Goal: Information Seeking & Learning: Find specific fact

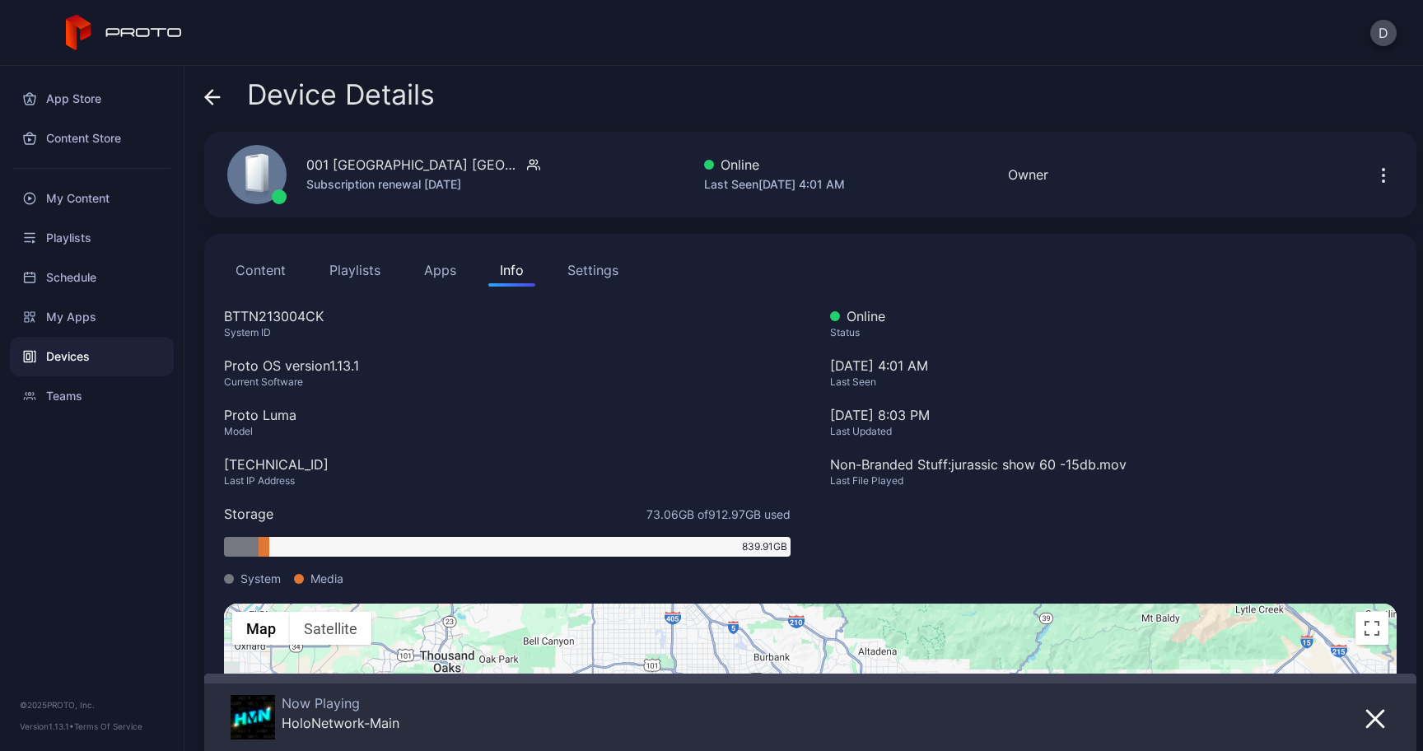
click at [201, 98] on div "Device Details 001 [GEOGRAPHIC_DATA] [GEOGRAPHIC_DATA] Subscription renewal [DA…" at bounding box center [803, 408] width 1239 height 685
click at [212, 110] on span at bounding box center [212, 94] width 16 height 31
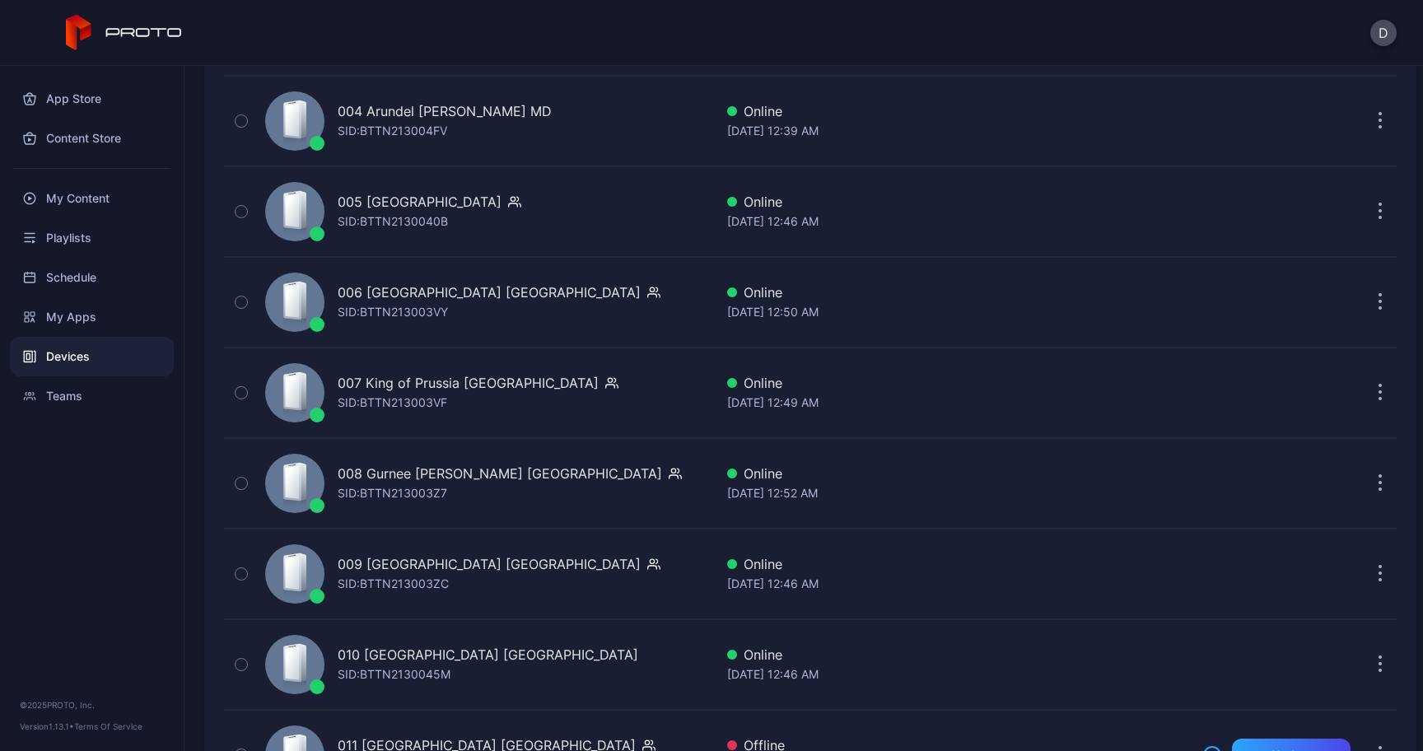
scroll to position [569, 0]
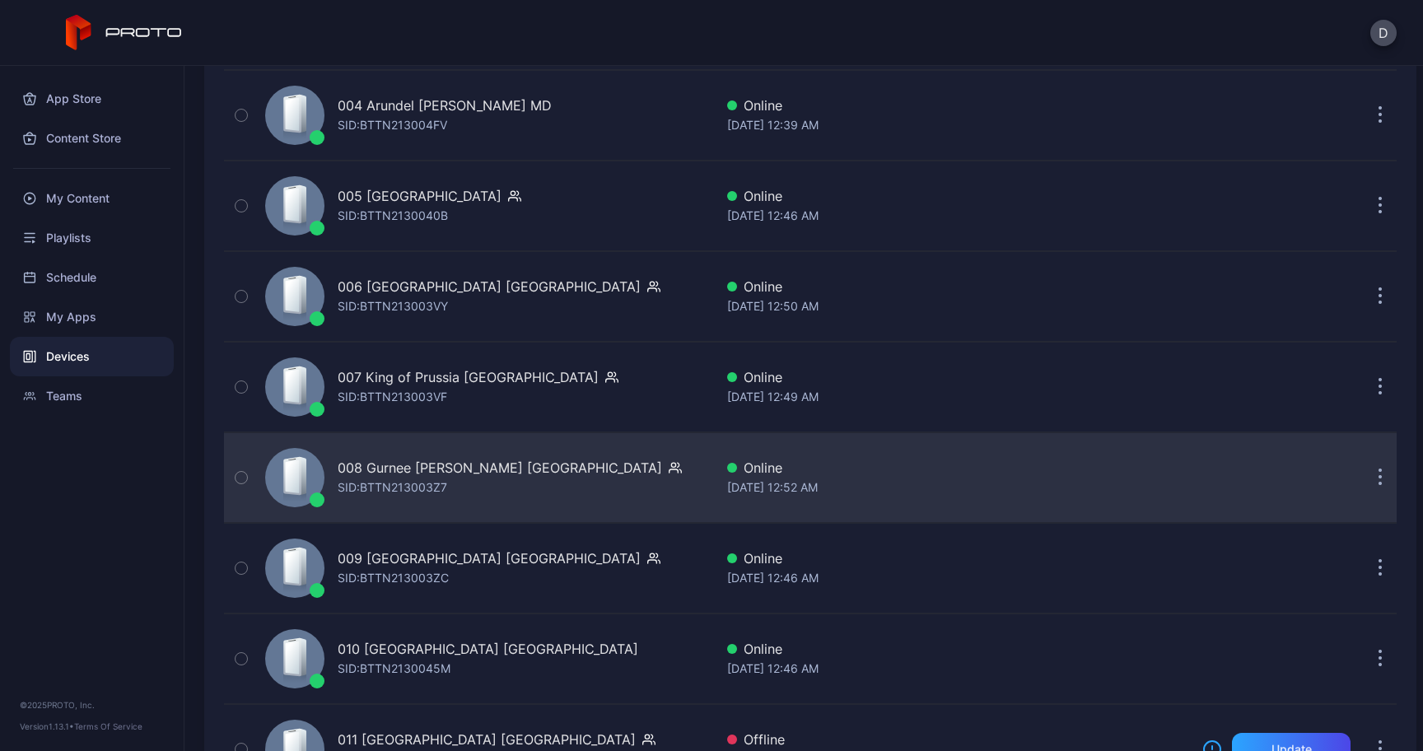
click at [398, 463] on div "008 Gurnee [PERSON_NAME] [GEOGRAPHIC_DATA]" at bounding box center [500, 468] width 324 height 20
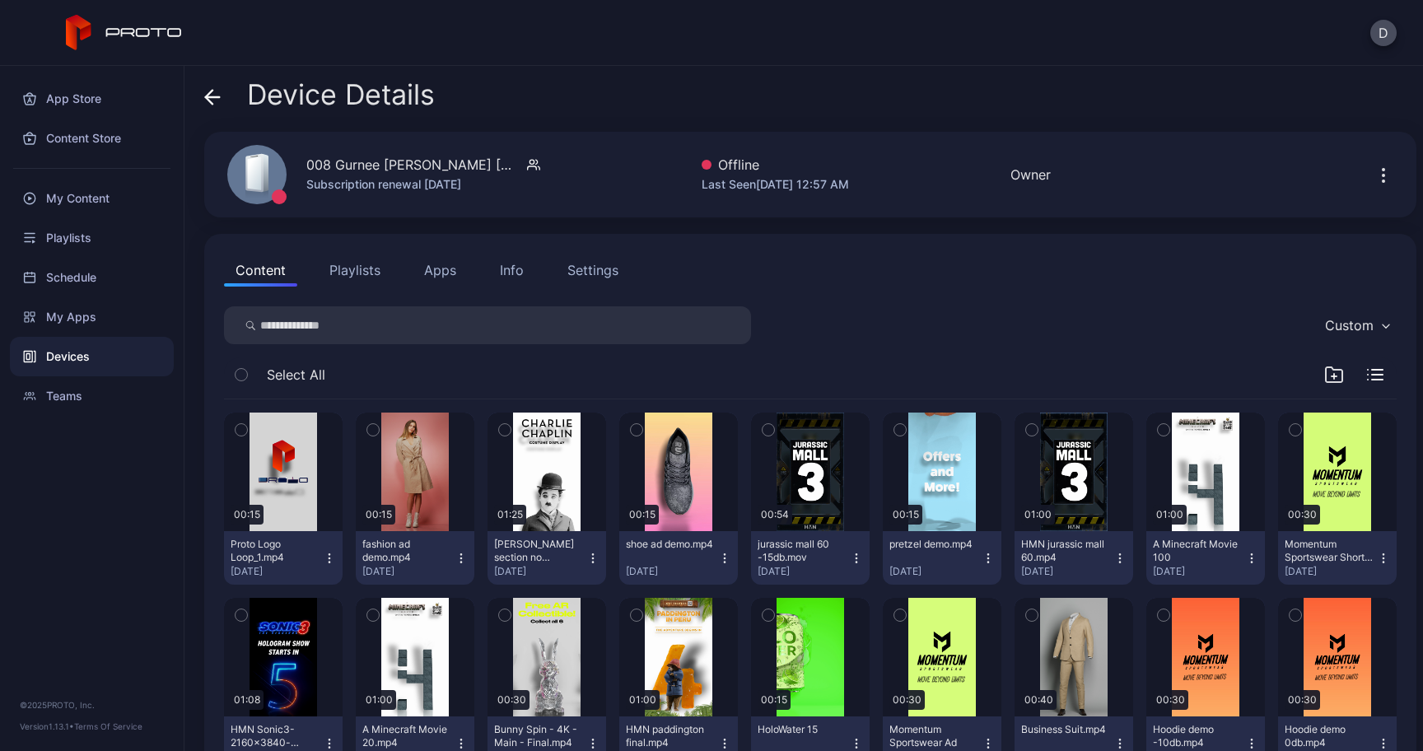
click at [374, 184] on div "Subscription renewal [DATE]" at bounding box center [423, 185] width 234 height 20
click at [224, 112] on div "Device Details" at bounding box center [319, 99] width 231 height 40
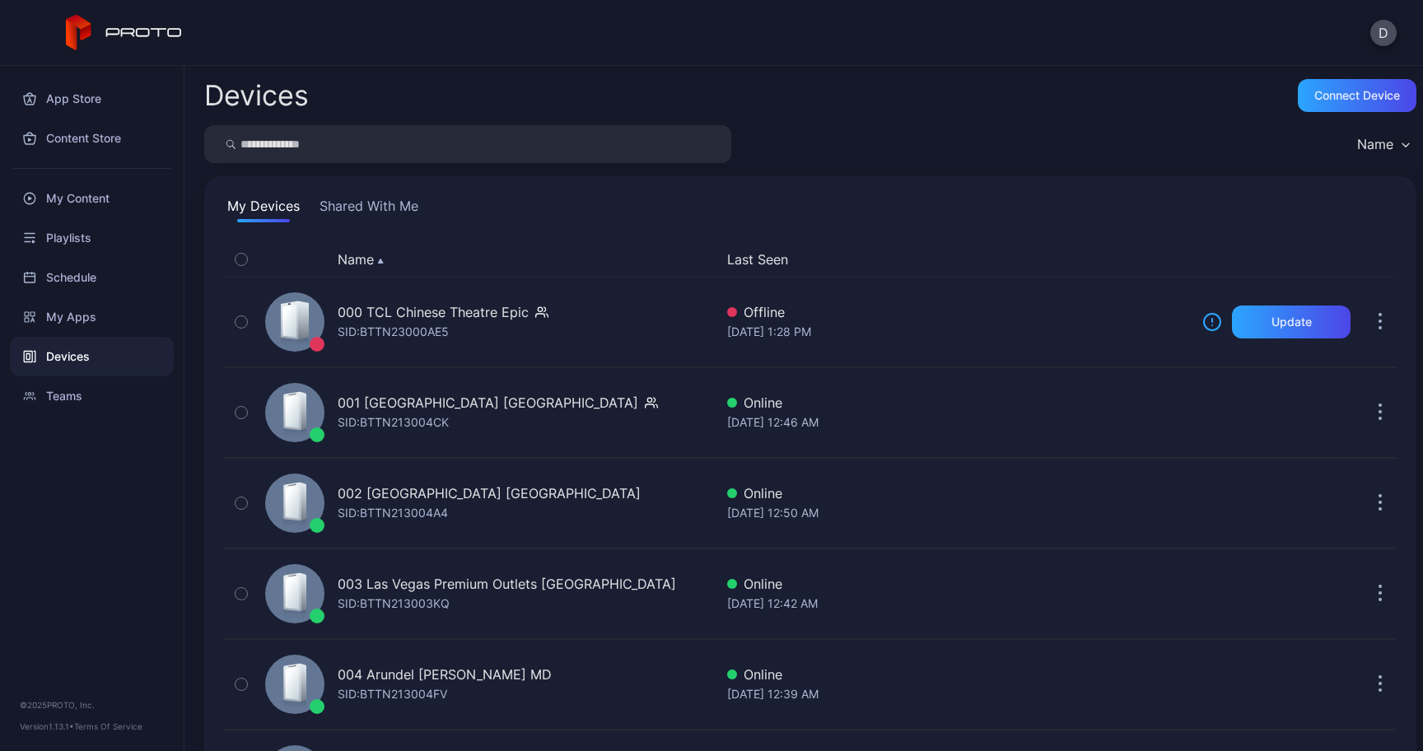
scroll to position [569, 0]
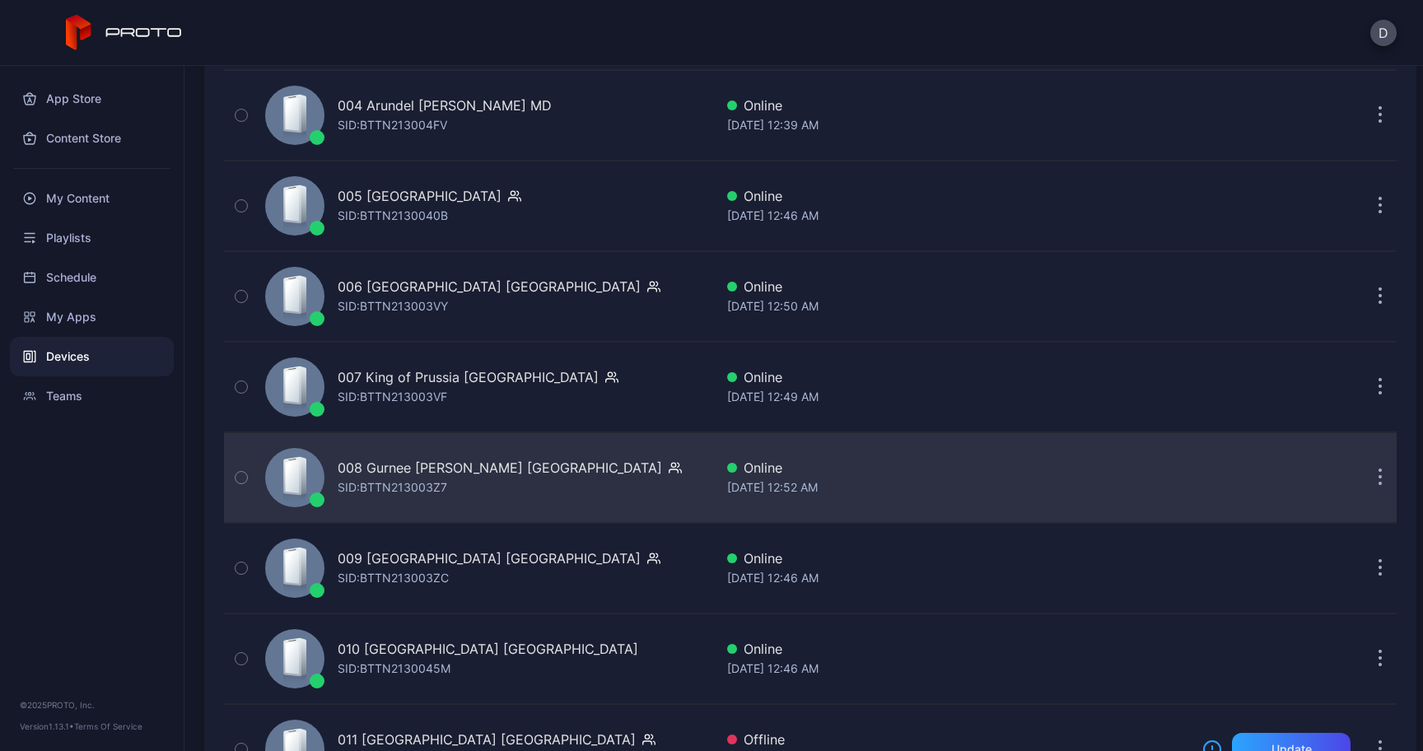
click at [451, 482] on div "008 Gurnee [PERSON_NAME] IL [PERSON_NAME]: BTTN213003Z7" at bounding box center [510, 478] width 344 height 40
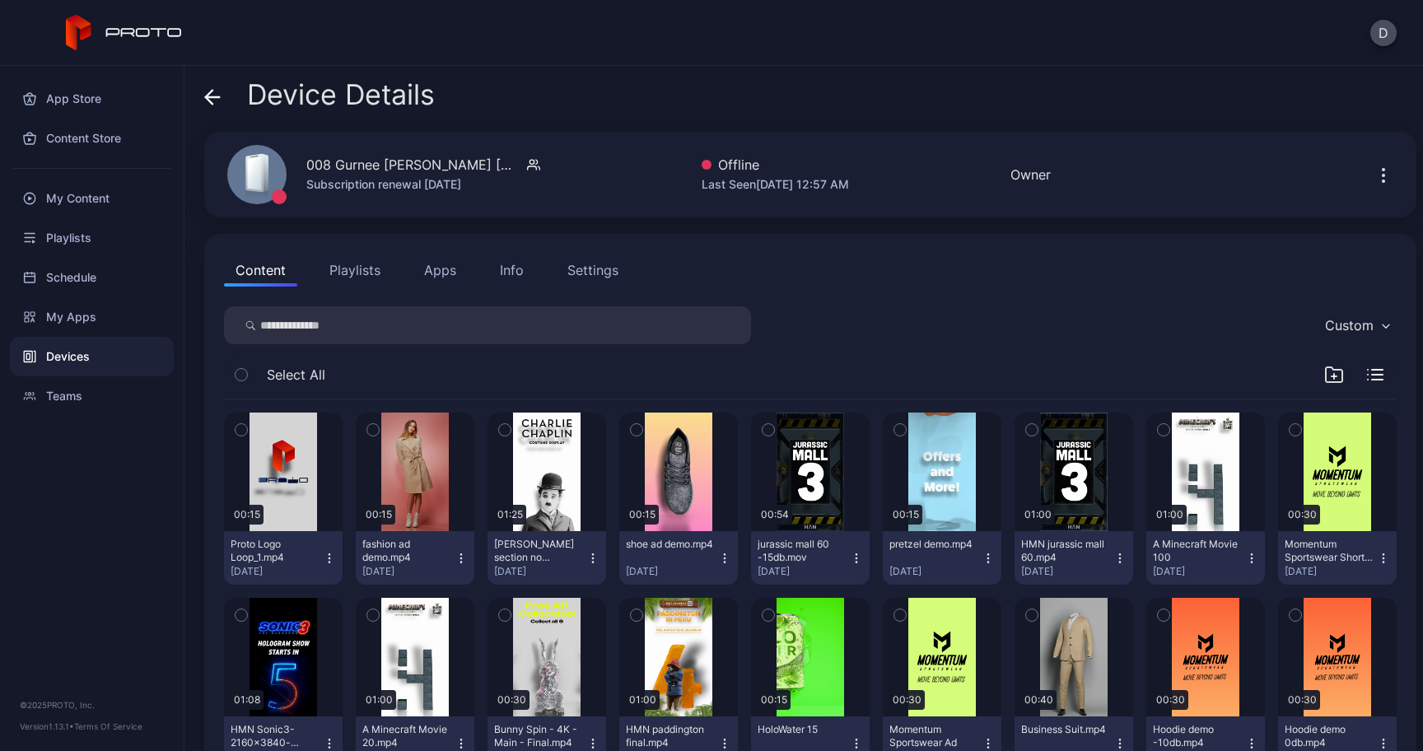
click at [1374, 169] on icon "button" at bounding box center [1384, 176] width 20 height 20
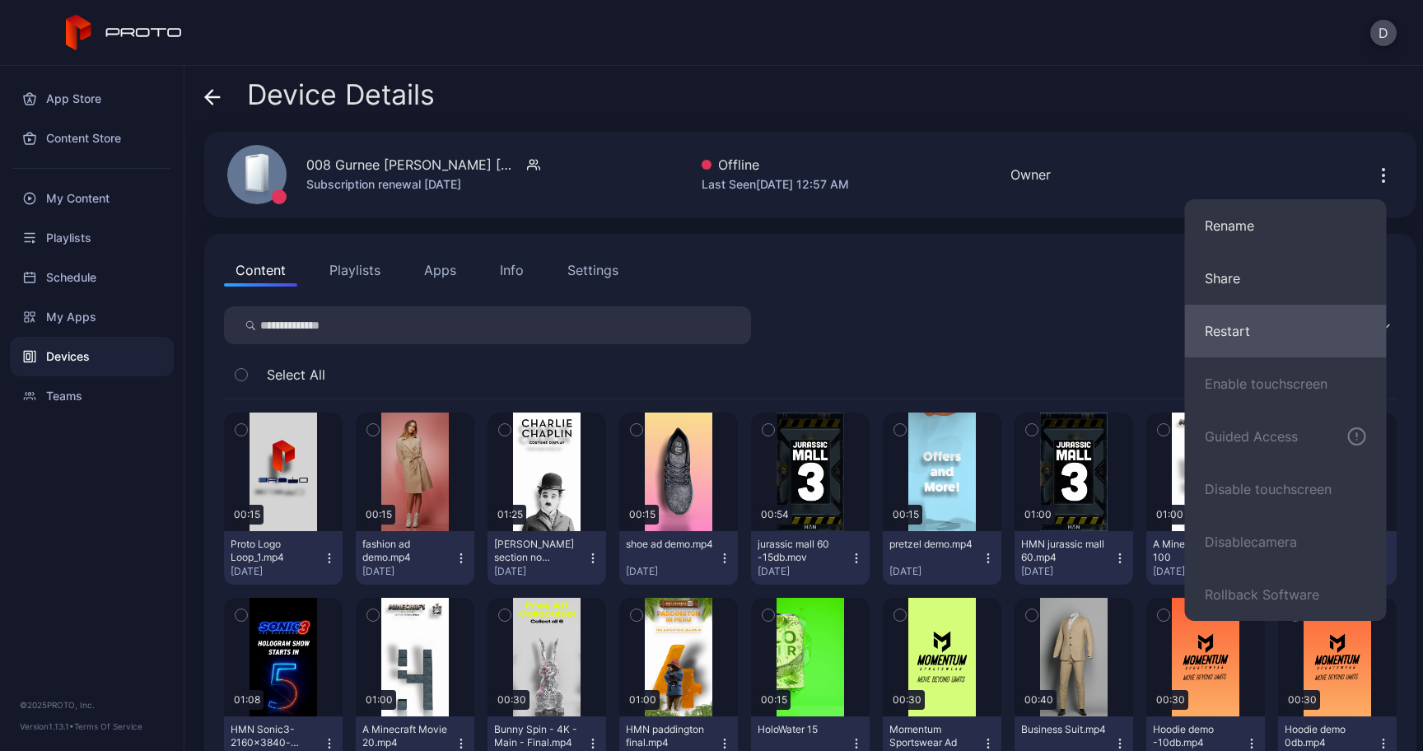
click at [1283, 310] on button "Restart" at bounding box center [1286, 331] width 202 height 53
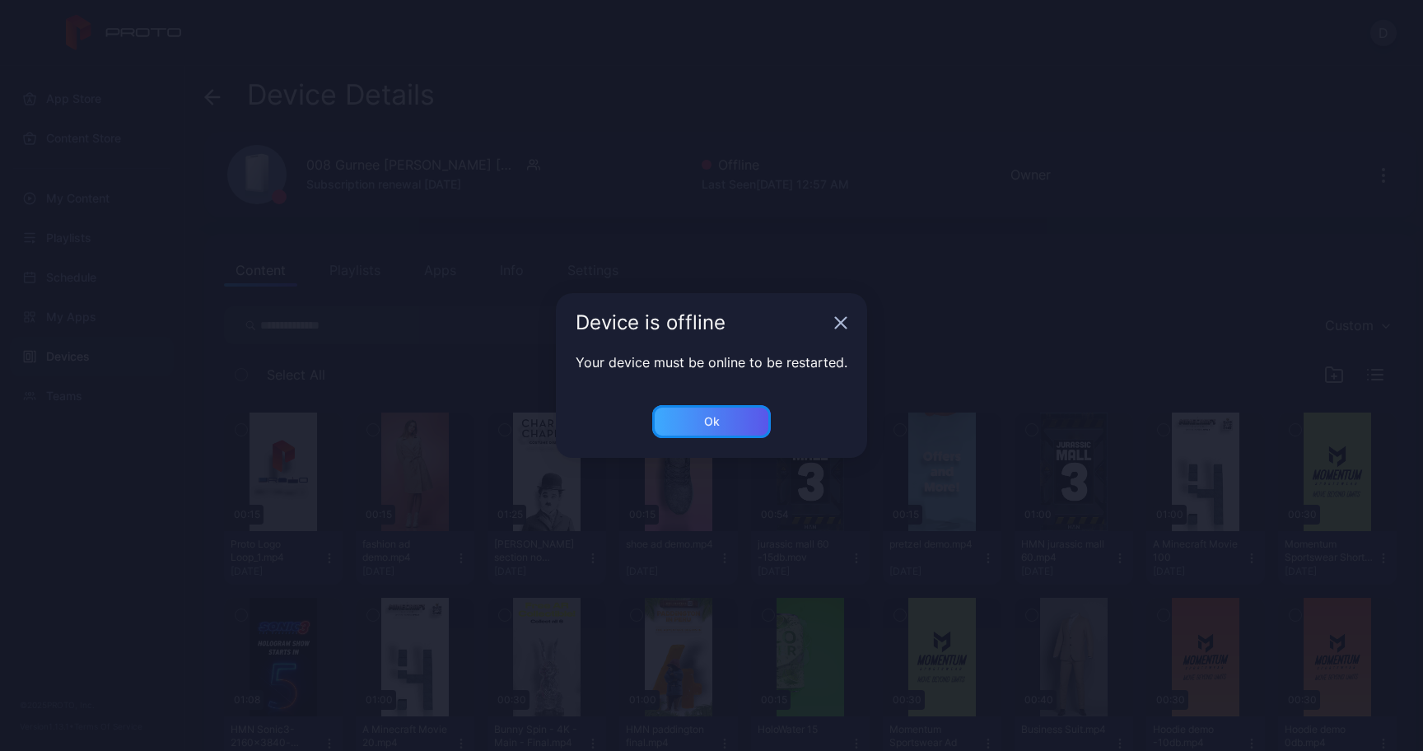
click at [700, 427] on div "Ok" at bounding box center [711, 421] width 119 height 33
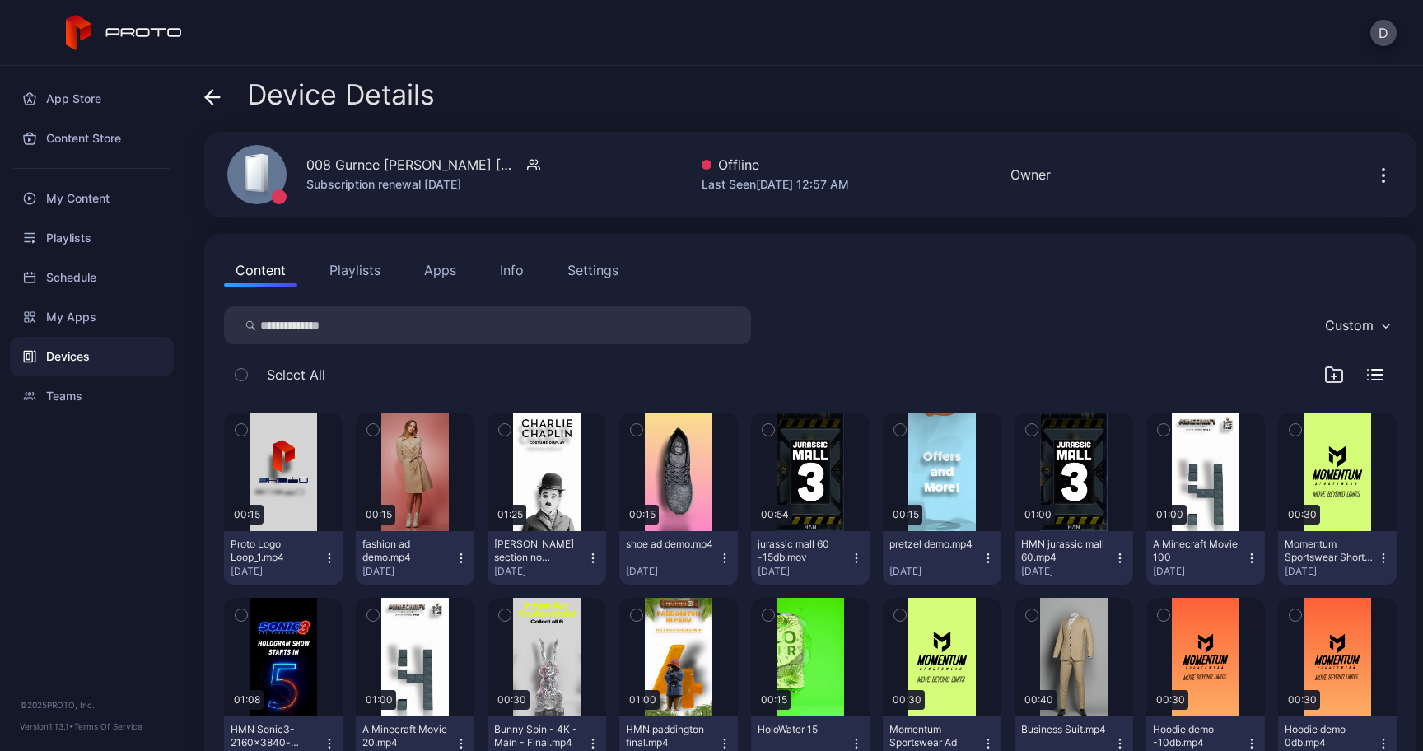
click at [503, 274] on div "Info" at bounding box center [512, 270] width 24 height 20
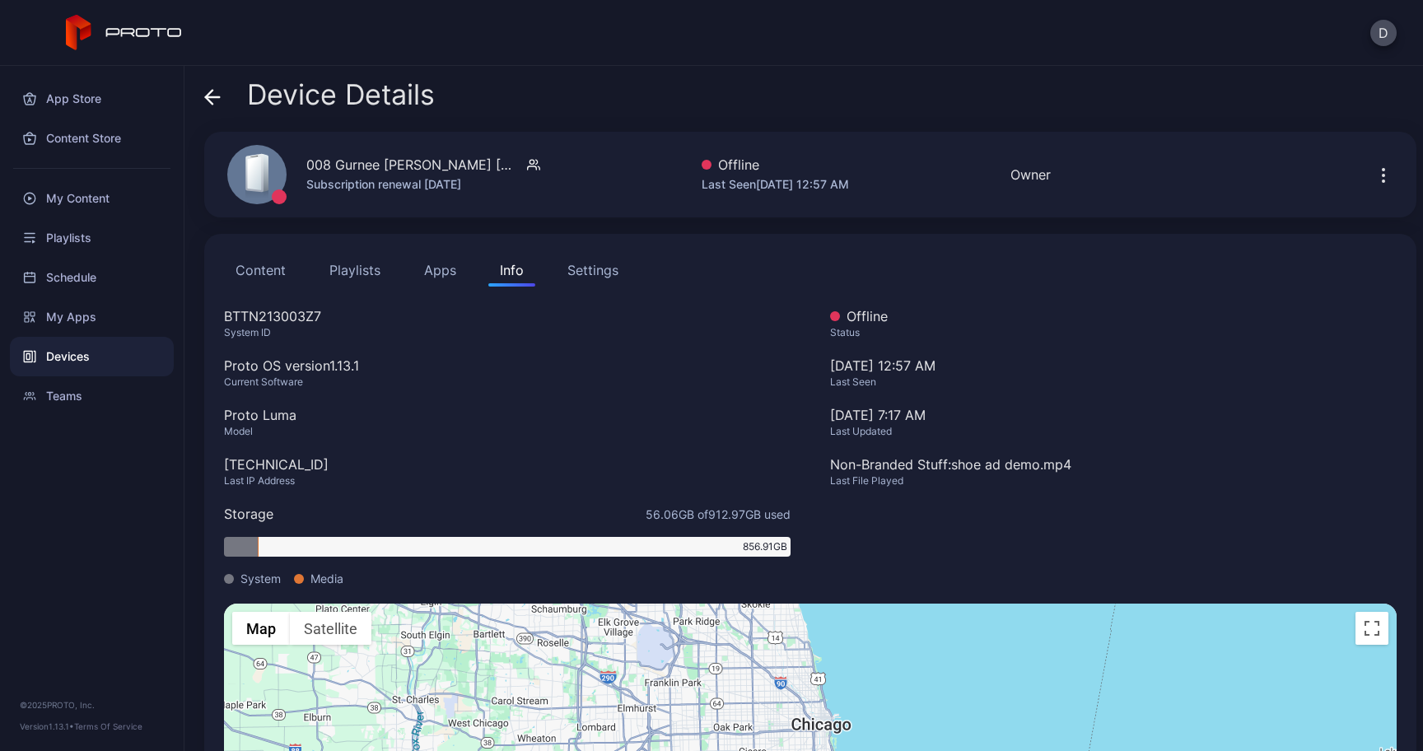
click at [212, 110] on div "Device Details" at bounding box center [319, 99] width 231 height 40
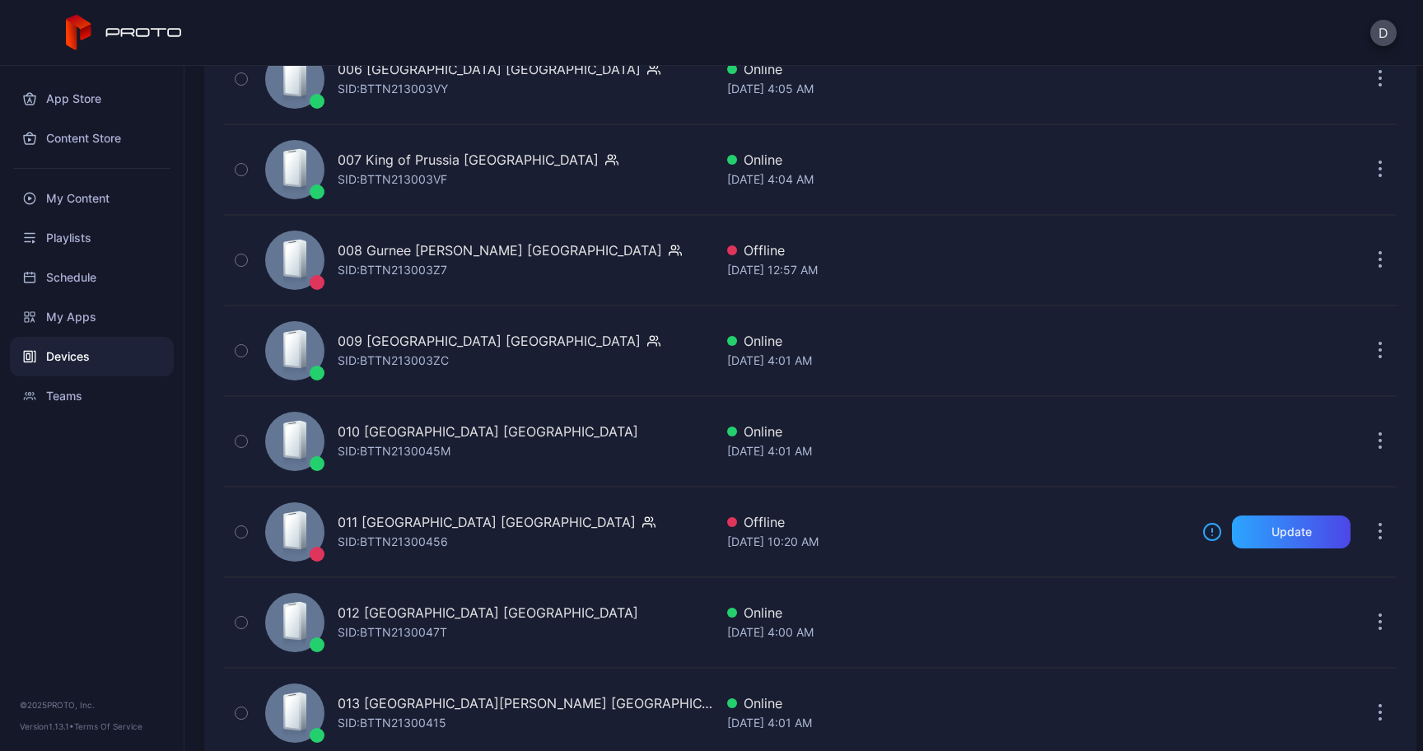
scroll to position [773, 0]
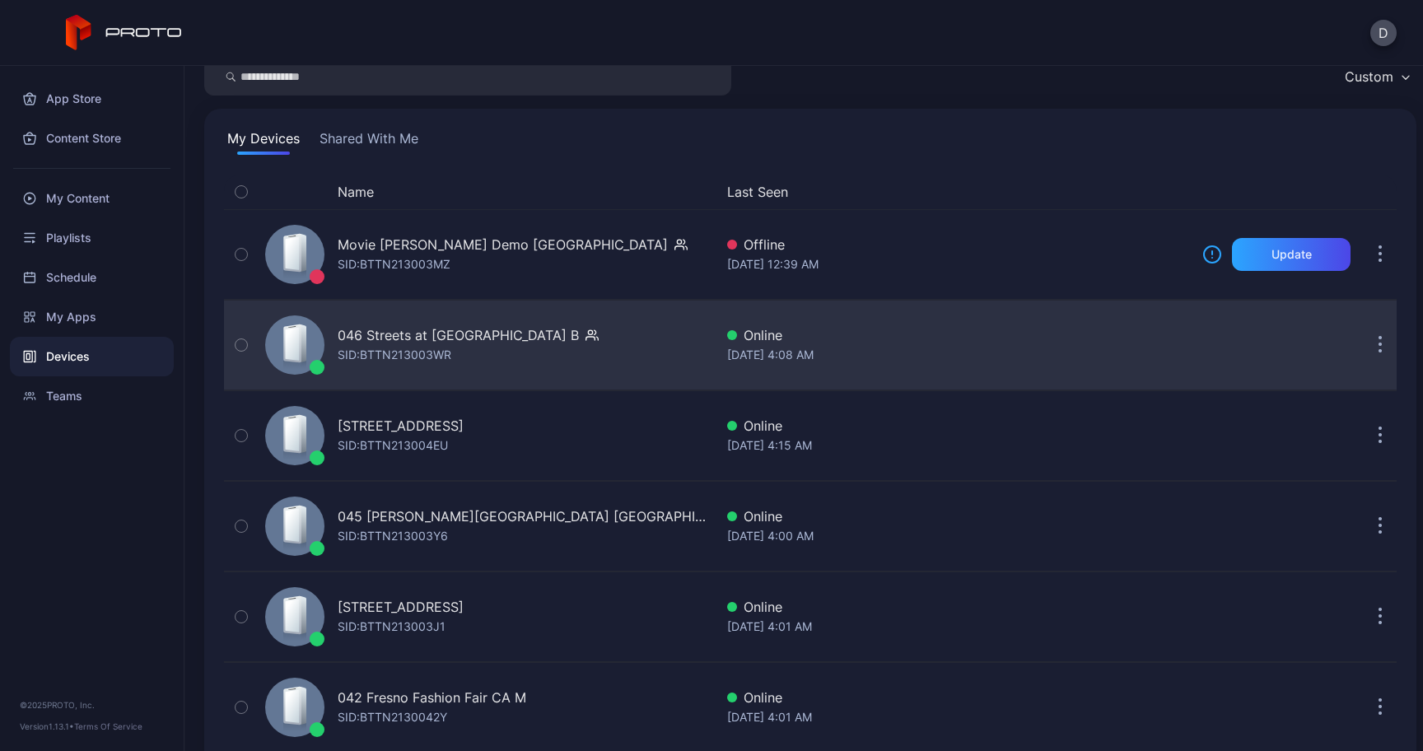
scroll to position [56, 0]
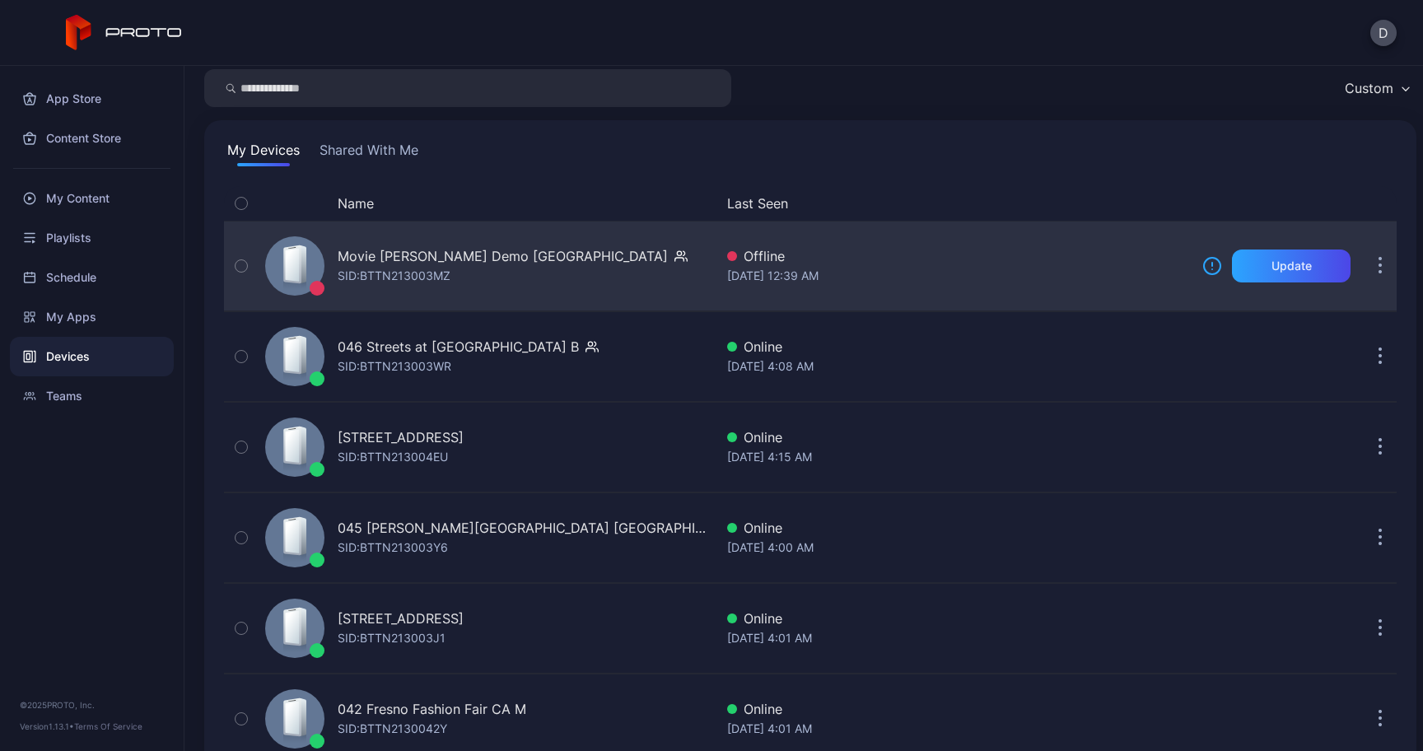
click at [412, 235] on div "Movie [PERSON_NAME] Demo [GEOGRAPHIC_DATA] SID: BTTN213003MZ" at bounding box center [486, 266] width 455 height 82
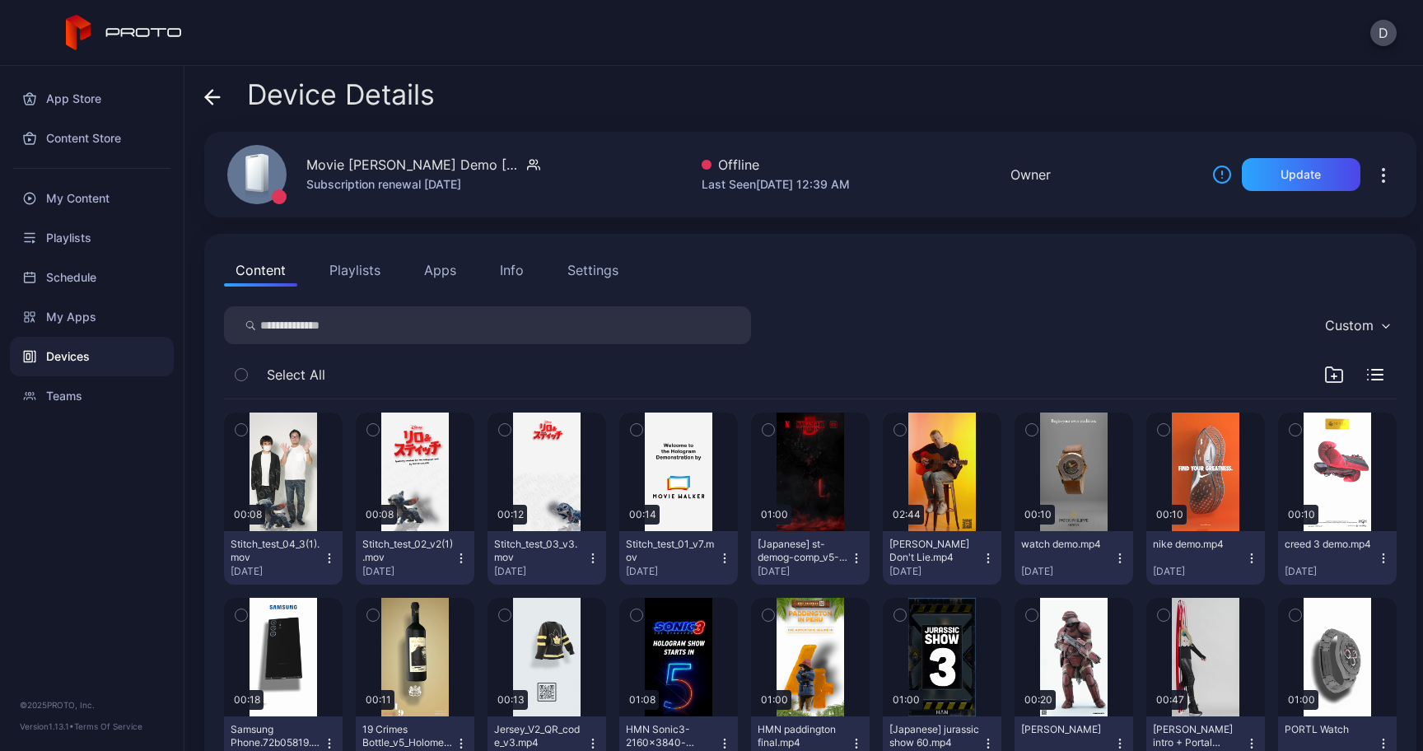
click at [215, 97] on icon at bounding box center [213, 97] width 14 height 0
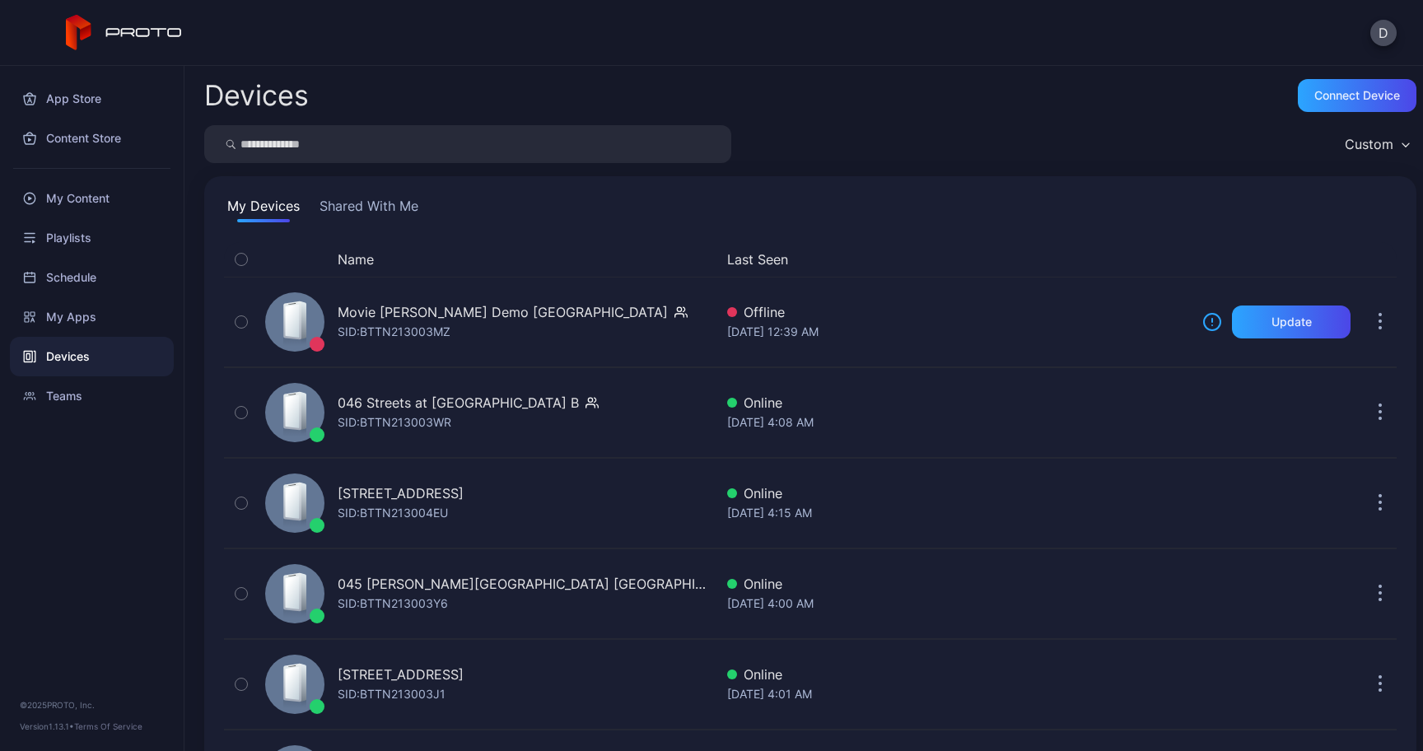
scroll to position [56, 0]
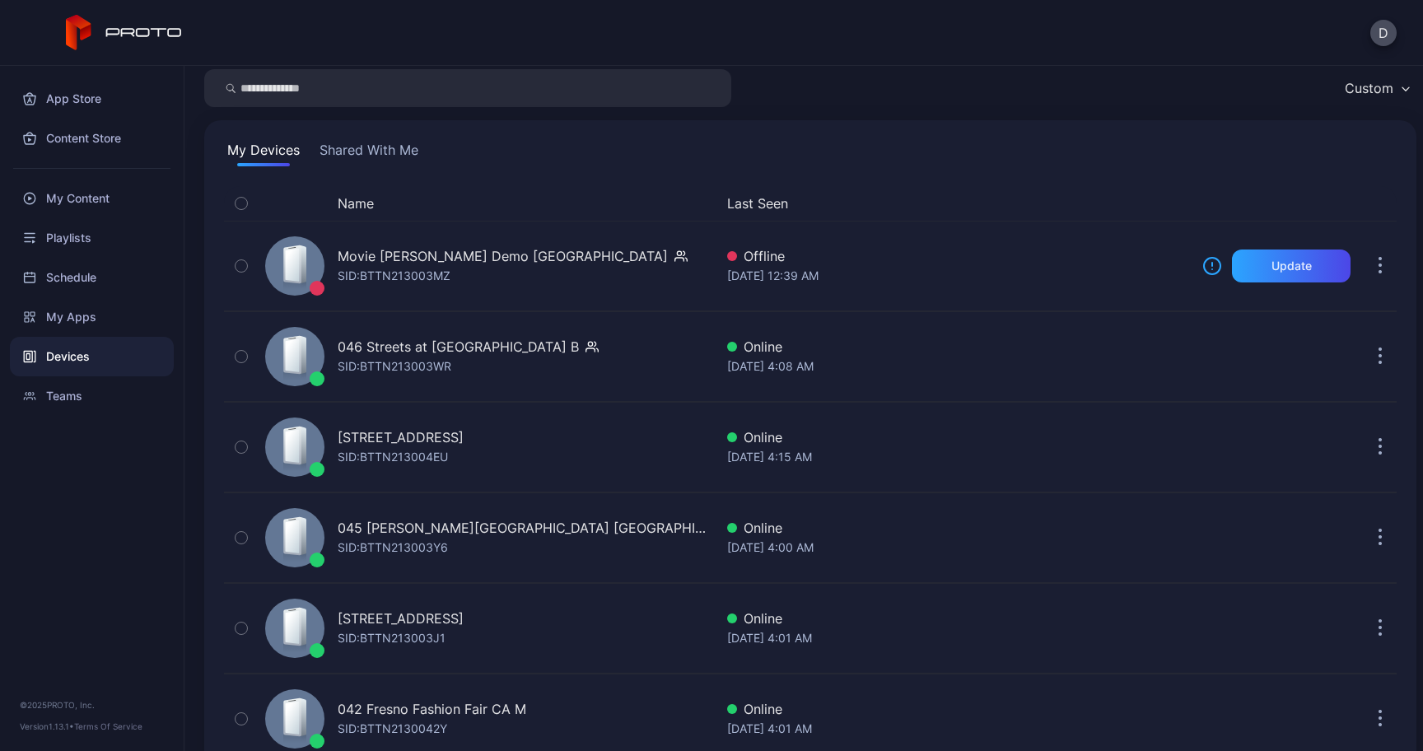
click at [353, 204] on button "Name" at bounding box center [356, 204] width 36 height 20
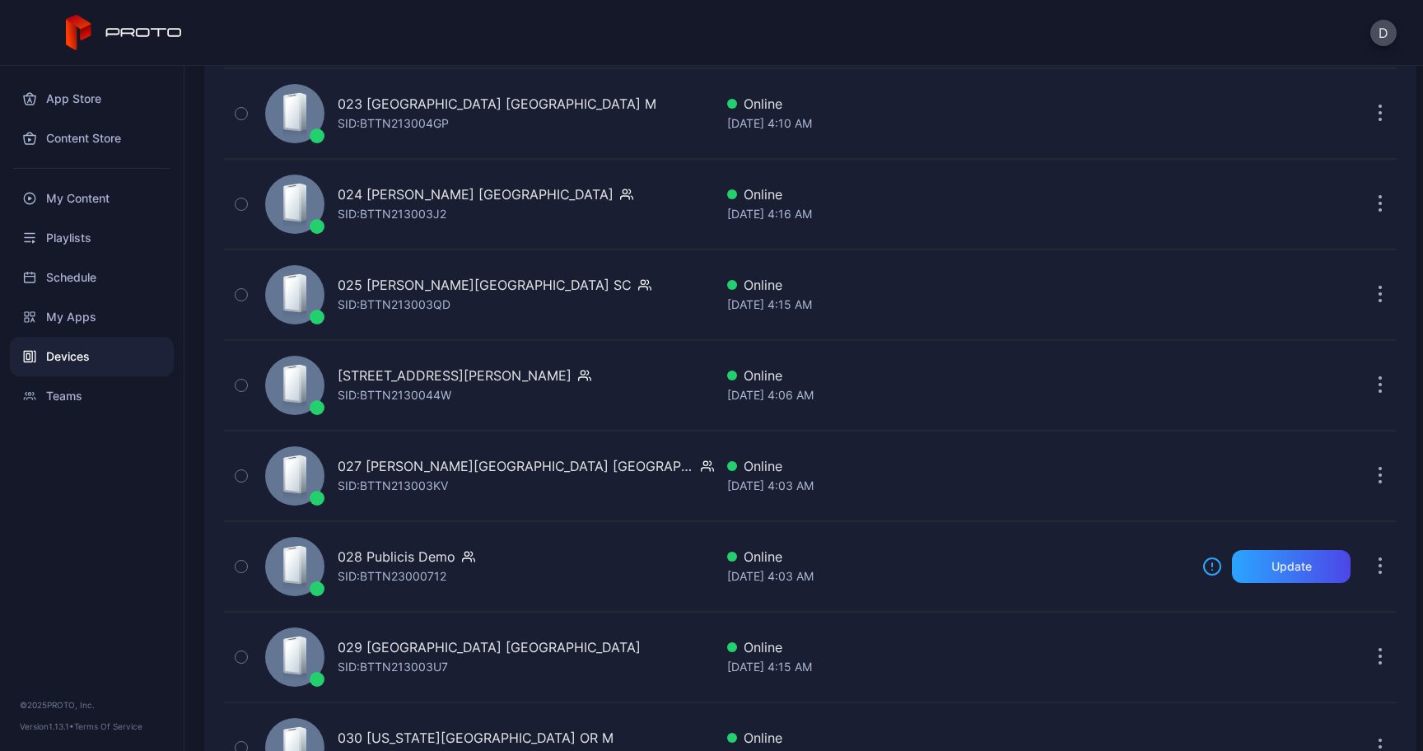
scroll to position [2295, 0]
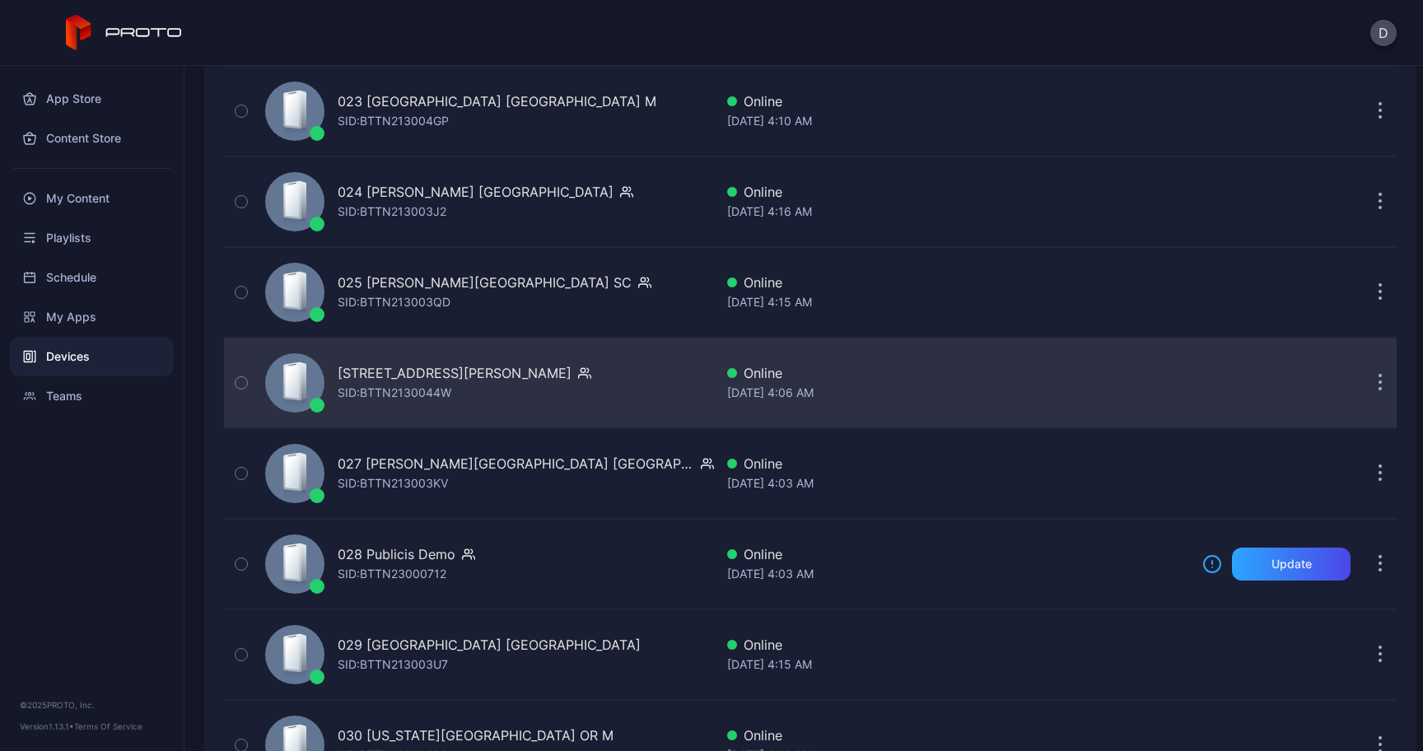
click at [387, 358] on div "026 Tyrone Square FL SID: BTTN2130044W" at bounding box center [486, 383] width 455 height 82
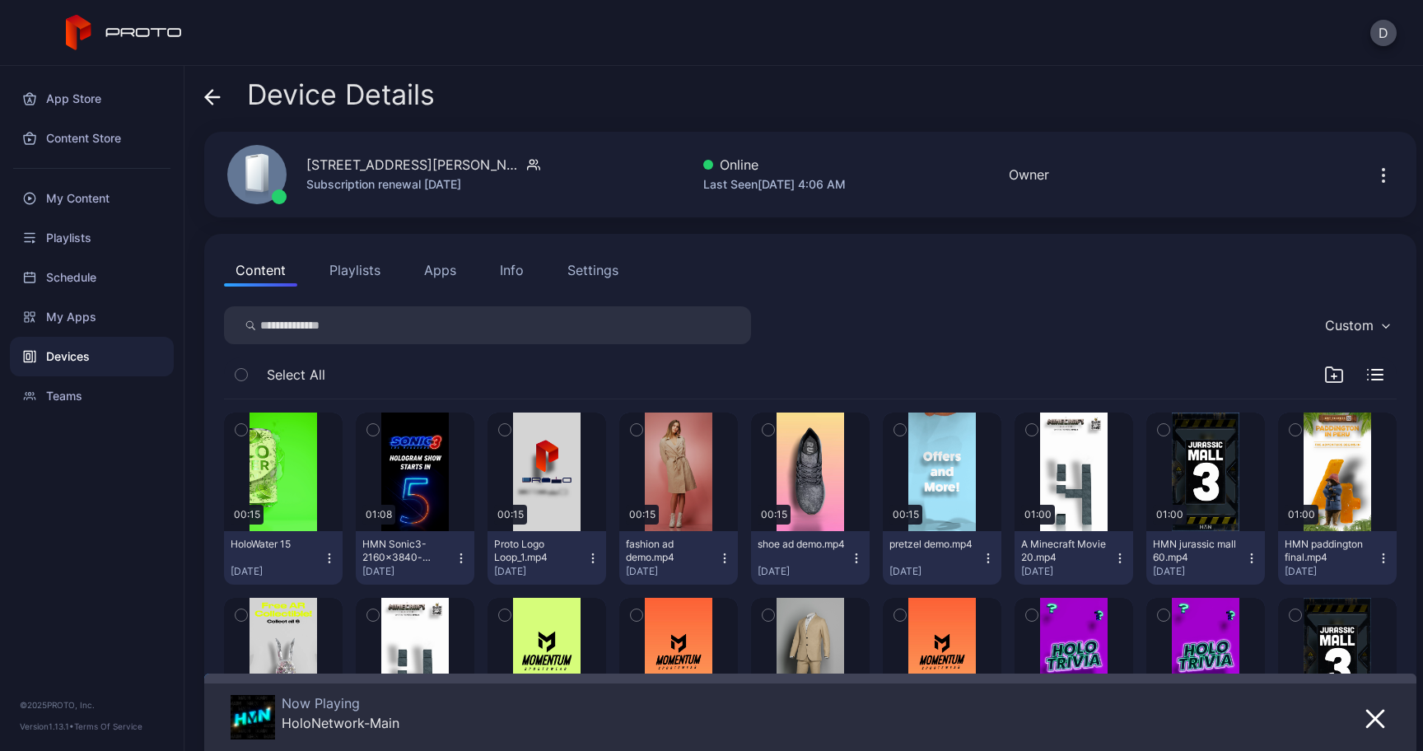
click at [434, 268] on button "Apps" at bounding box center [440, 270] width 55 height 33
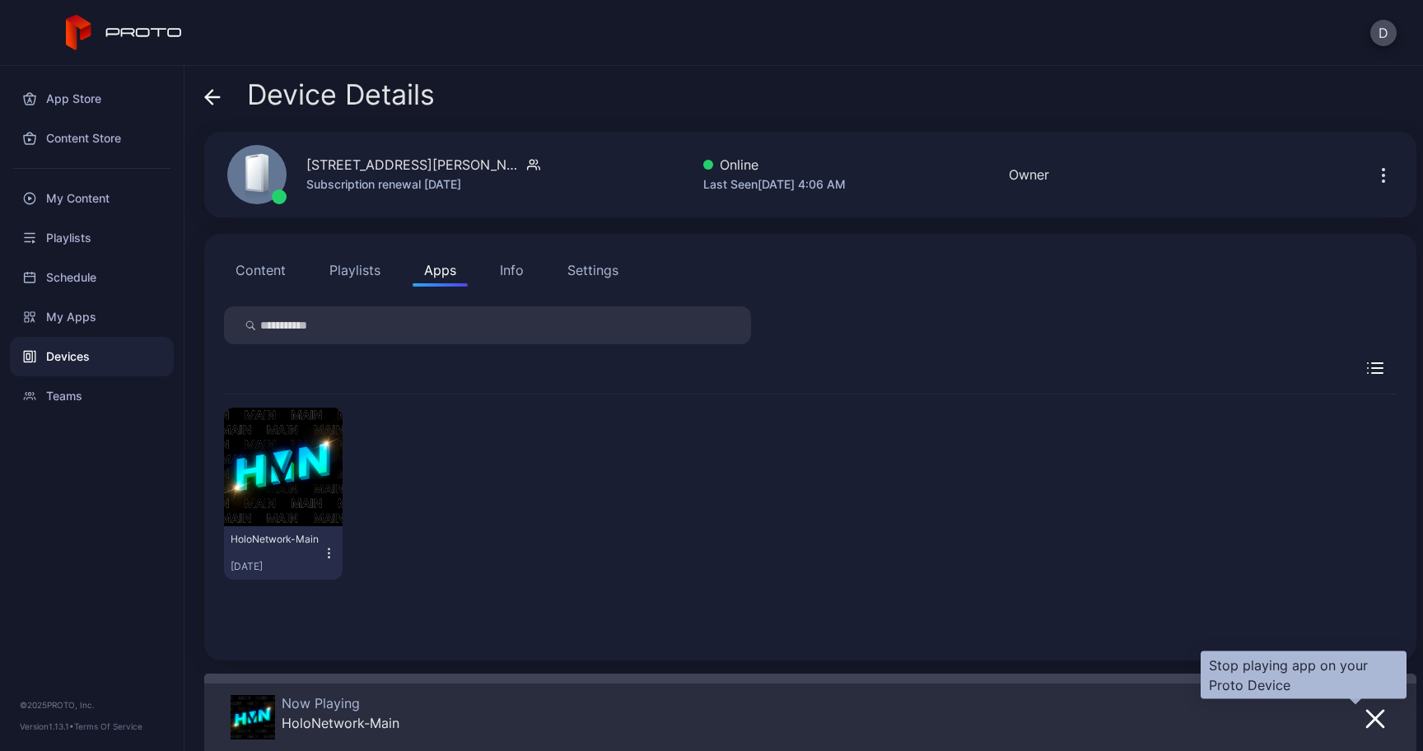
click at [1368, 711] on button "button" at bounding box center [1376, 718] width 30 height 23
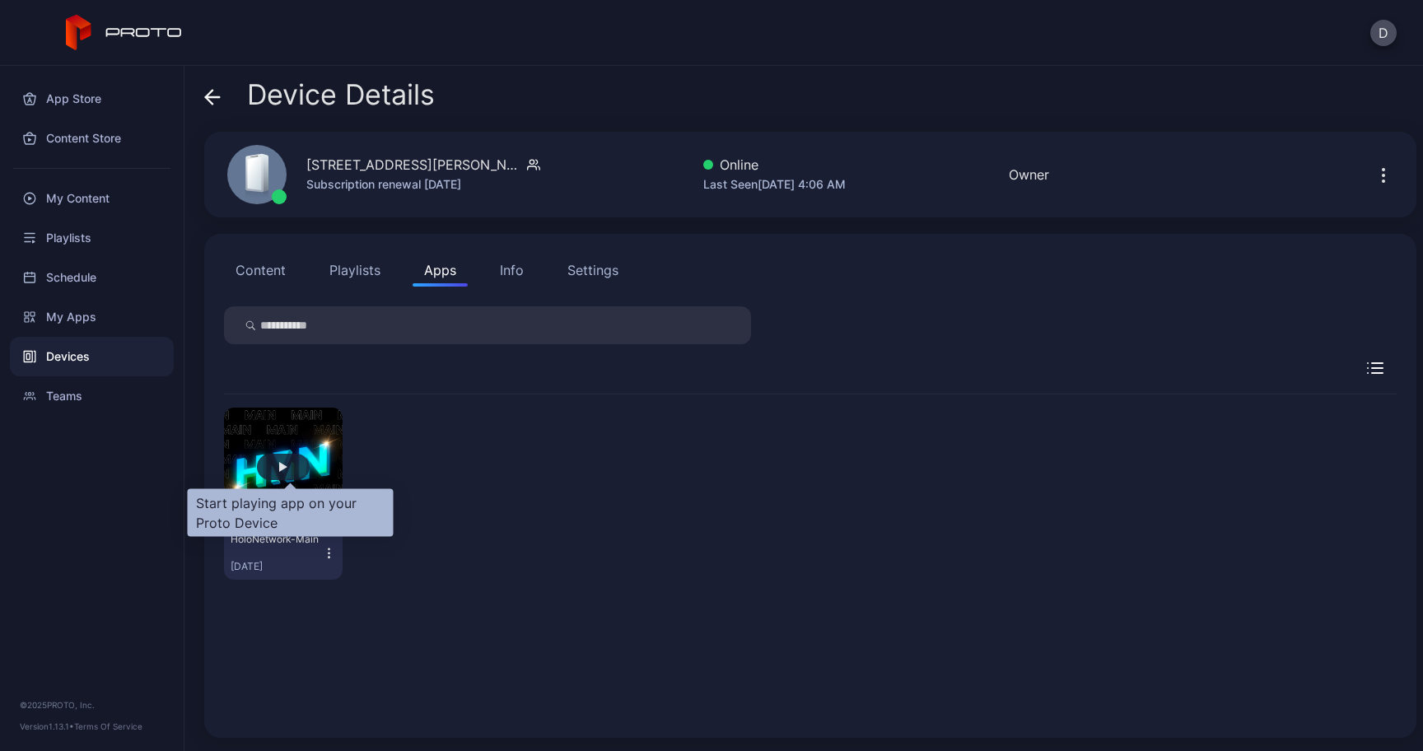
click at [297, 475] on div "button" at bounding box center [283, 467] width 53 height 26
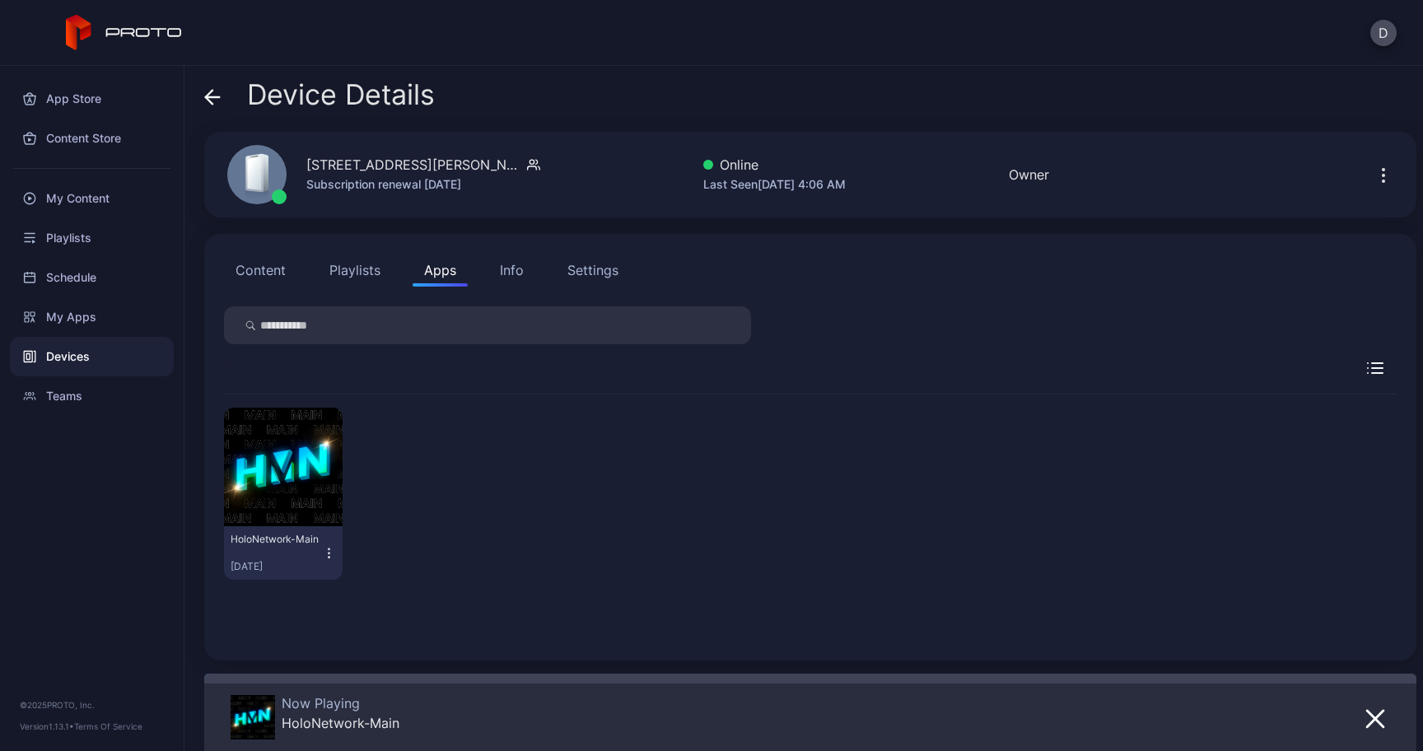
click at [225, 113] on div "Device Details" at bounding box center [319, 99] width 231 height 40
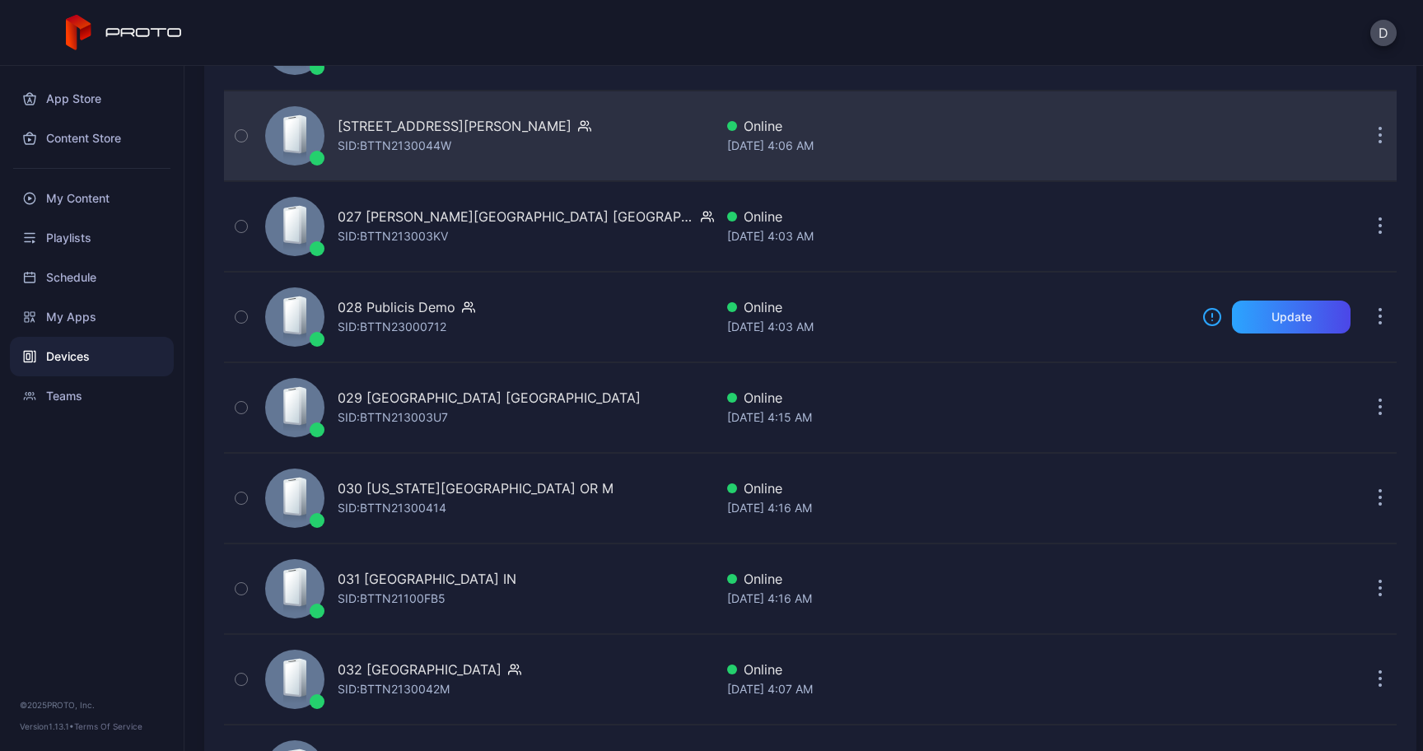
scroll to position [2543, 0]
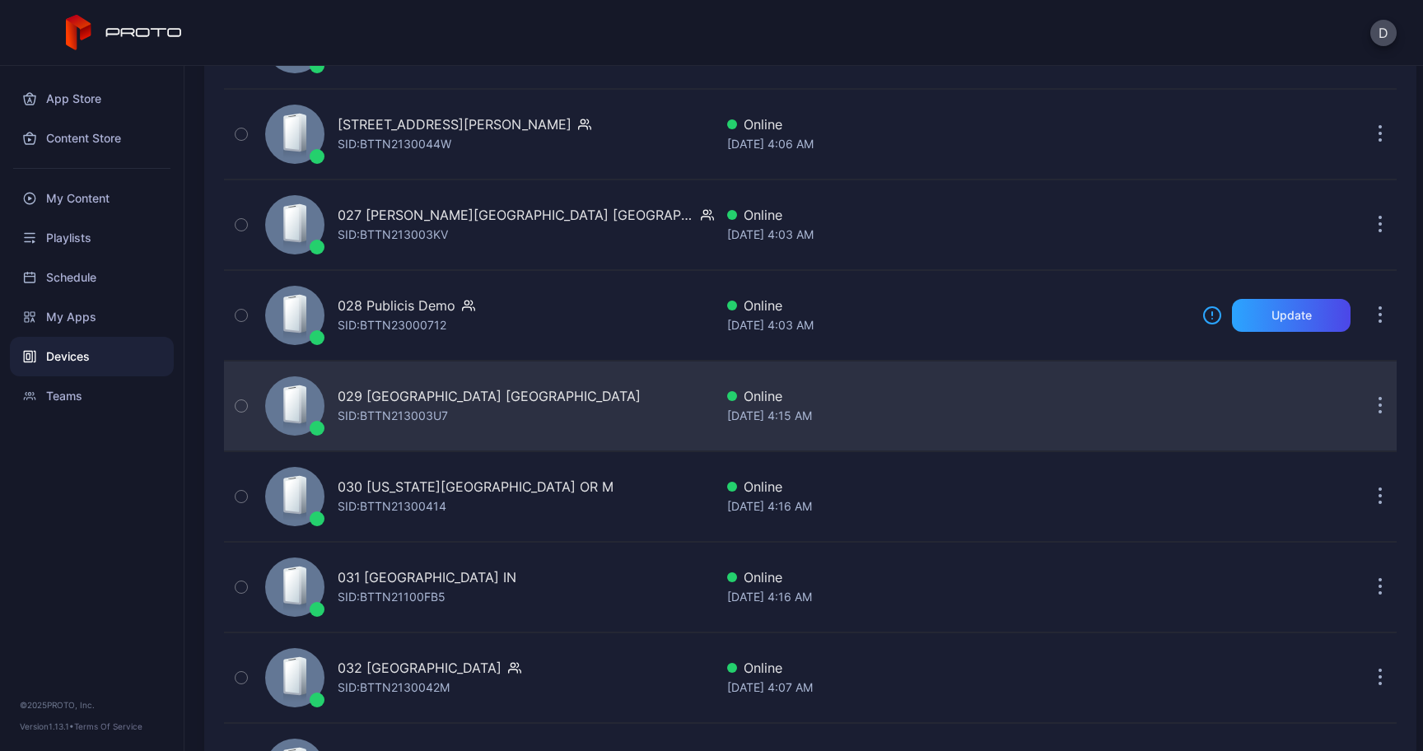
click at [437, 396] on div "029 [GEOGRAPHIC_DATA] [GEOGRAPHIC_DATA]" at bounding box center [489, 396] width 303 height 20
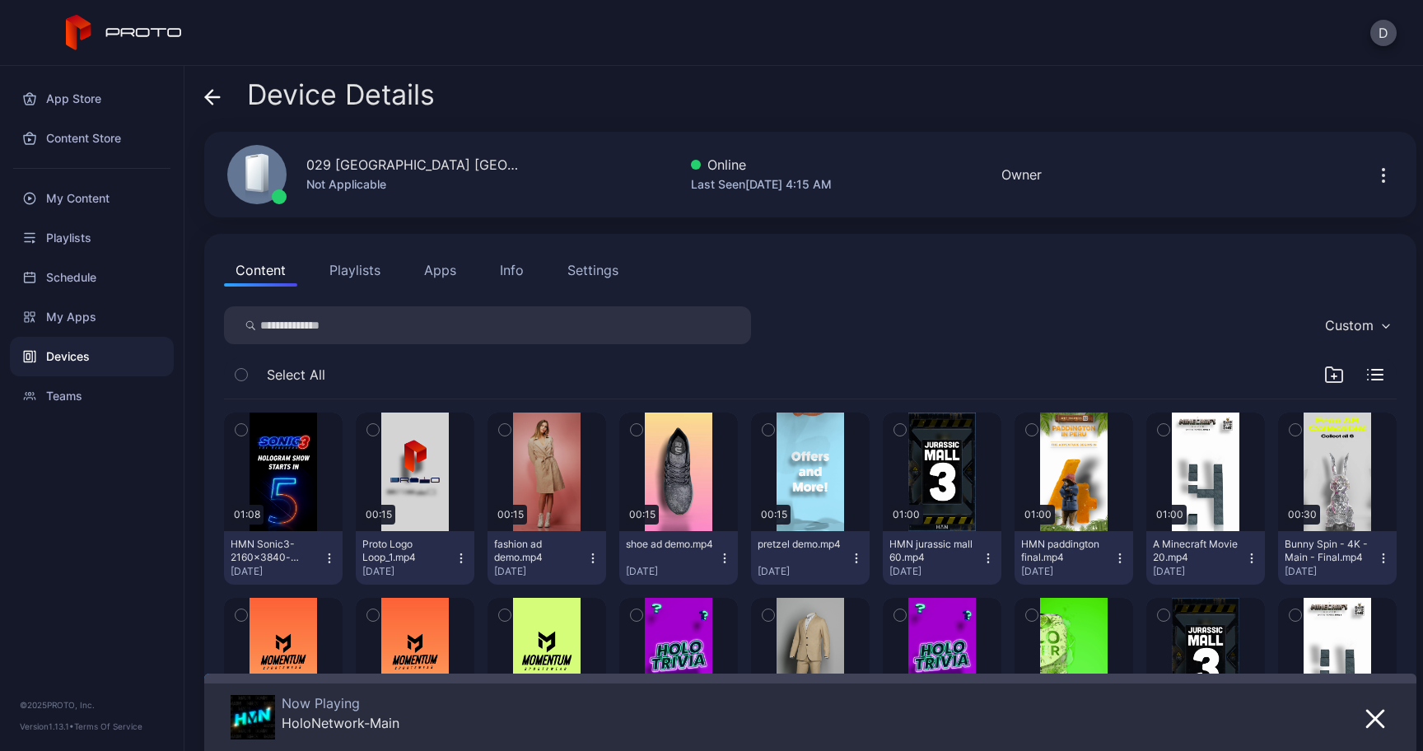
click at [504, 271] on div "Info" at bounding box center [512, 270] width 24 height 20
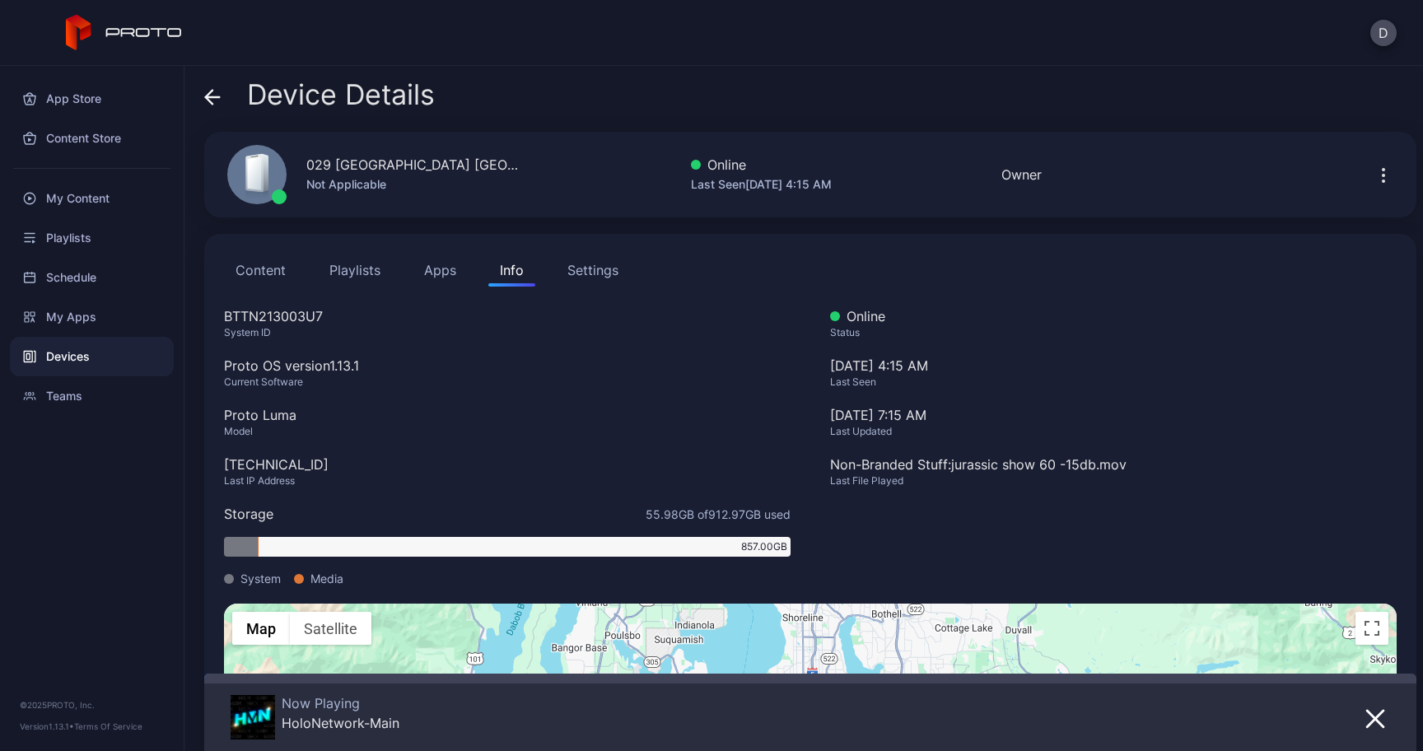
click at [1361, 705] on div at bounding box center [1376, 718] width 30 height 46
click at [1366, 713] on icon "button" at bounding box center [1376, 719] width 20 height 20
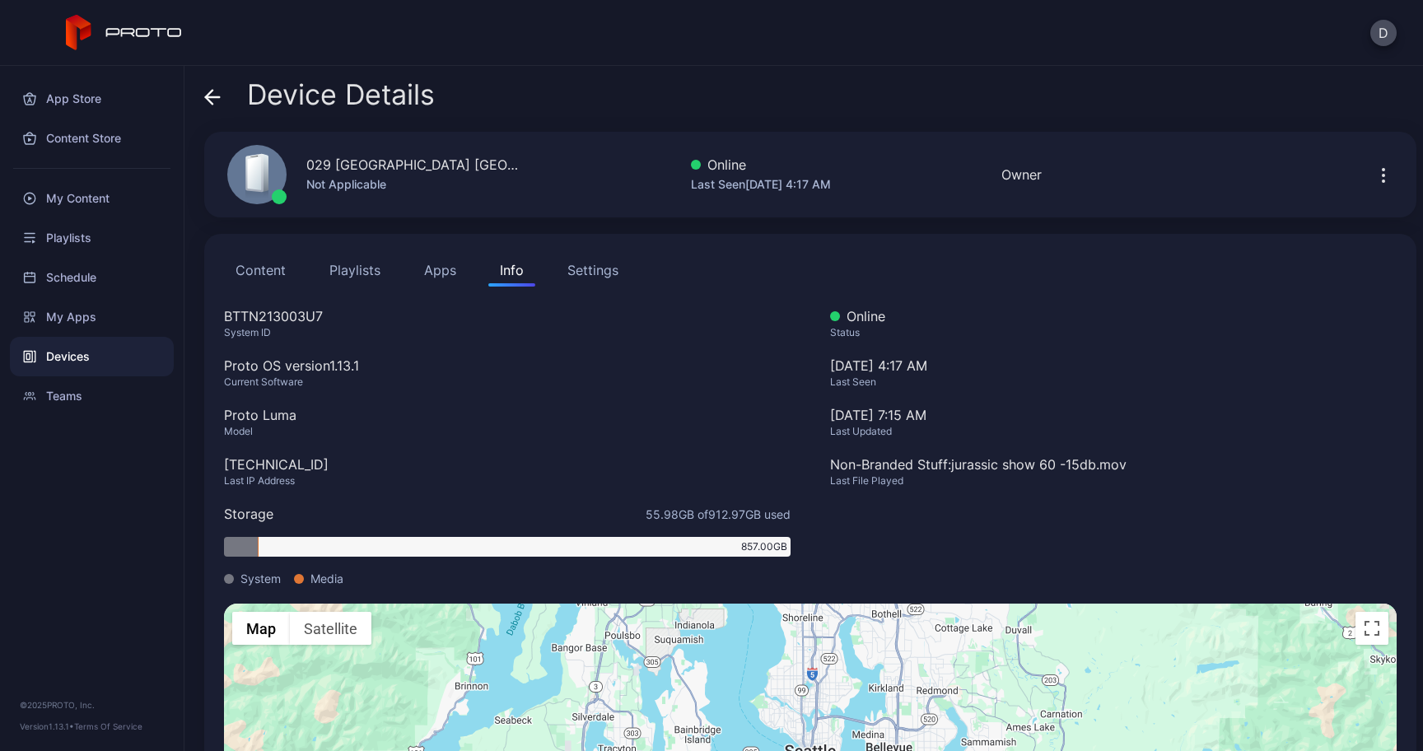
click at [441, 263] on button "Apps" at bounding box center [440, 270] width 55 height 33
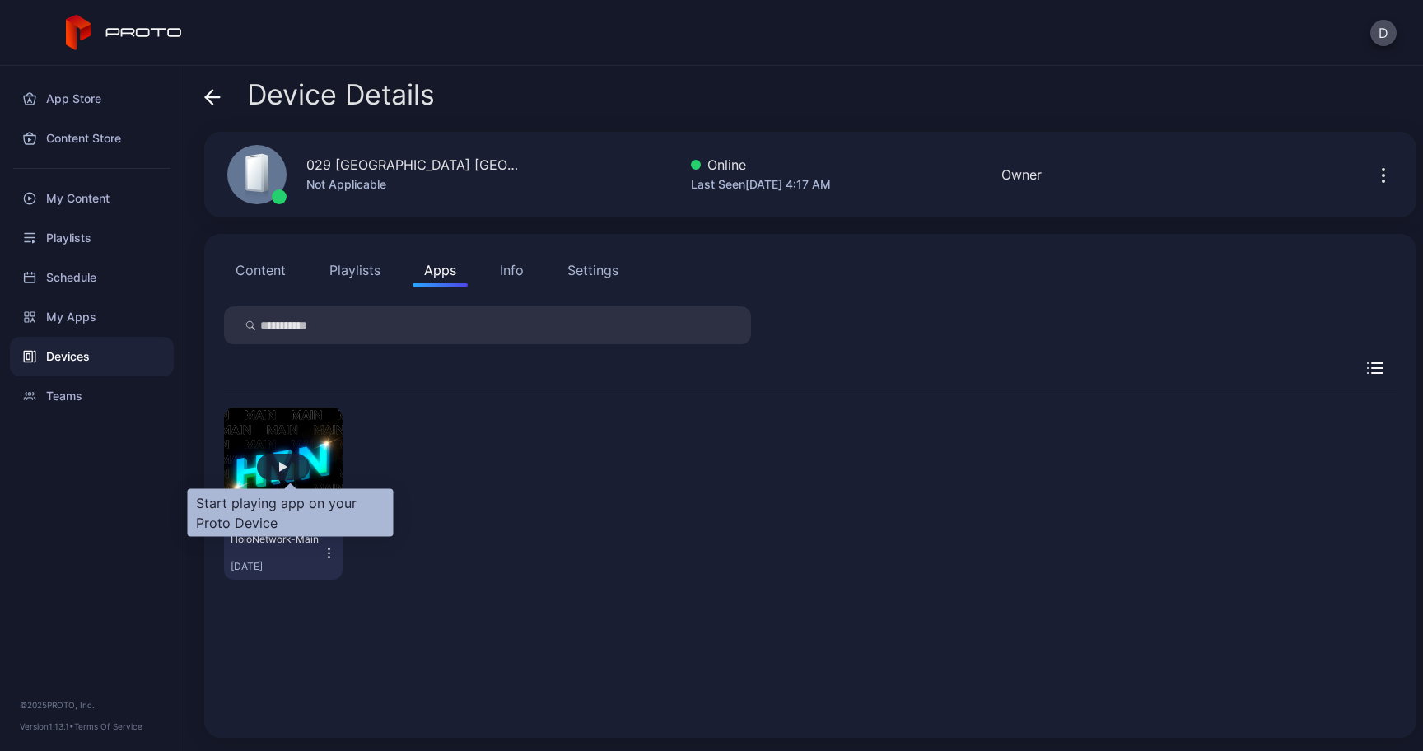
click at [287, 467] on div "button" at bounding box center [283, 467] width 8 height 10
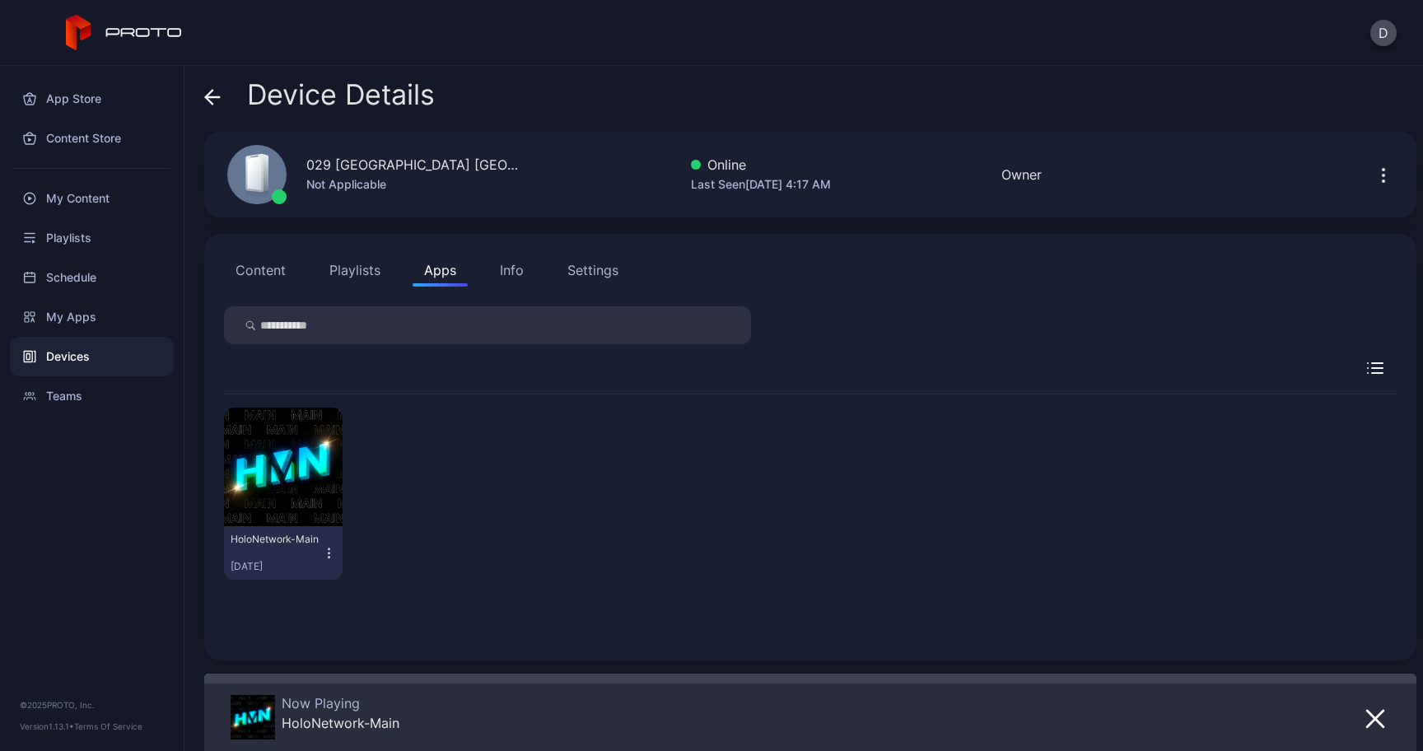
click at [215, 93] on icon at bounding box center [212, 97] width 16 height 16
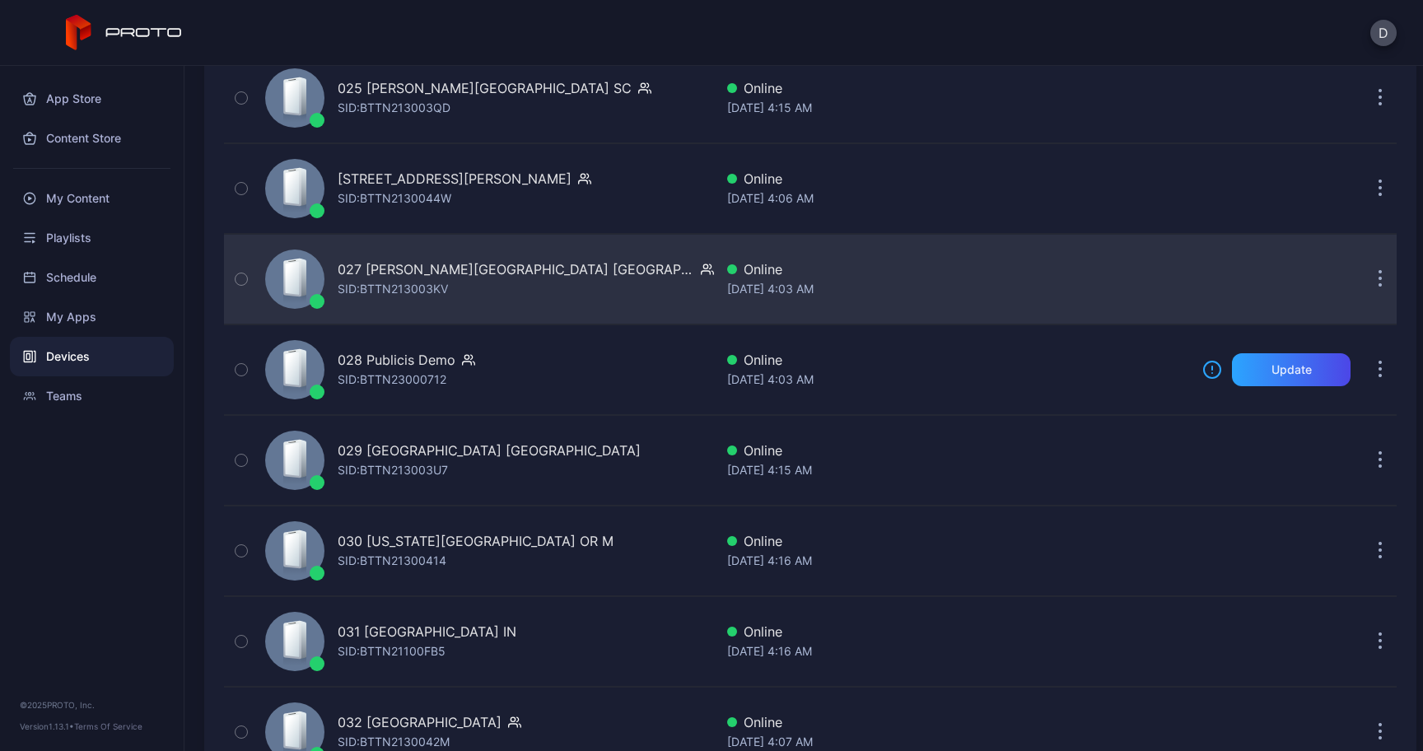
scroll to position [2456, 0]
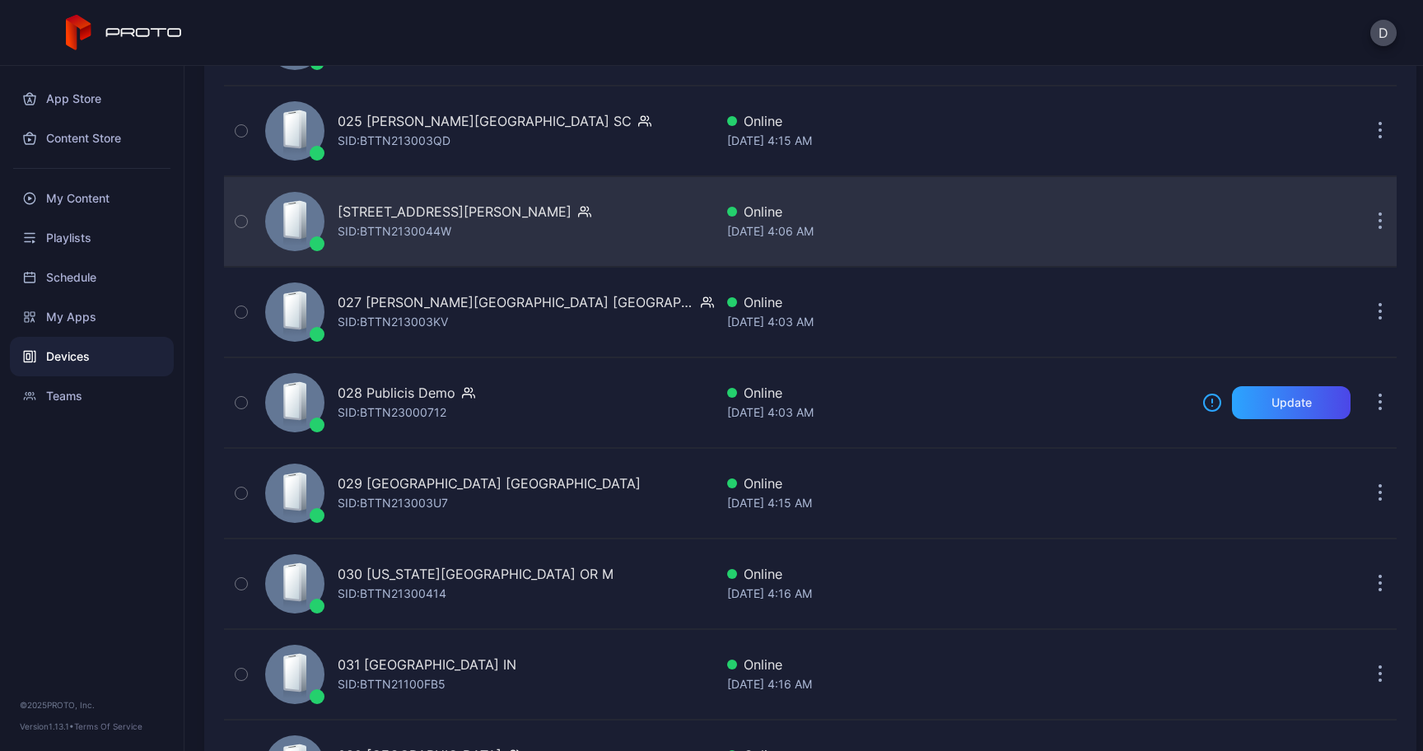
click at [441, 231] on div "SID: BTTN2130044W" at bounding box center [395, 232] width 114 height 20
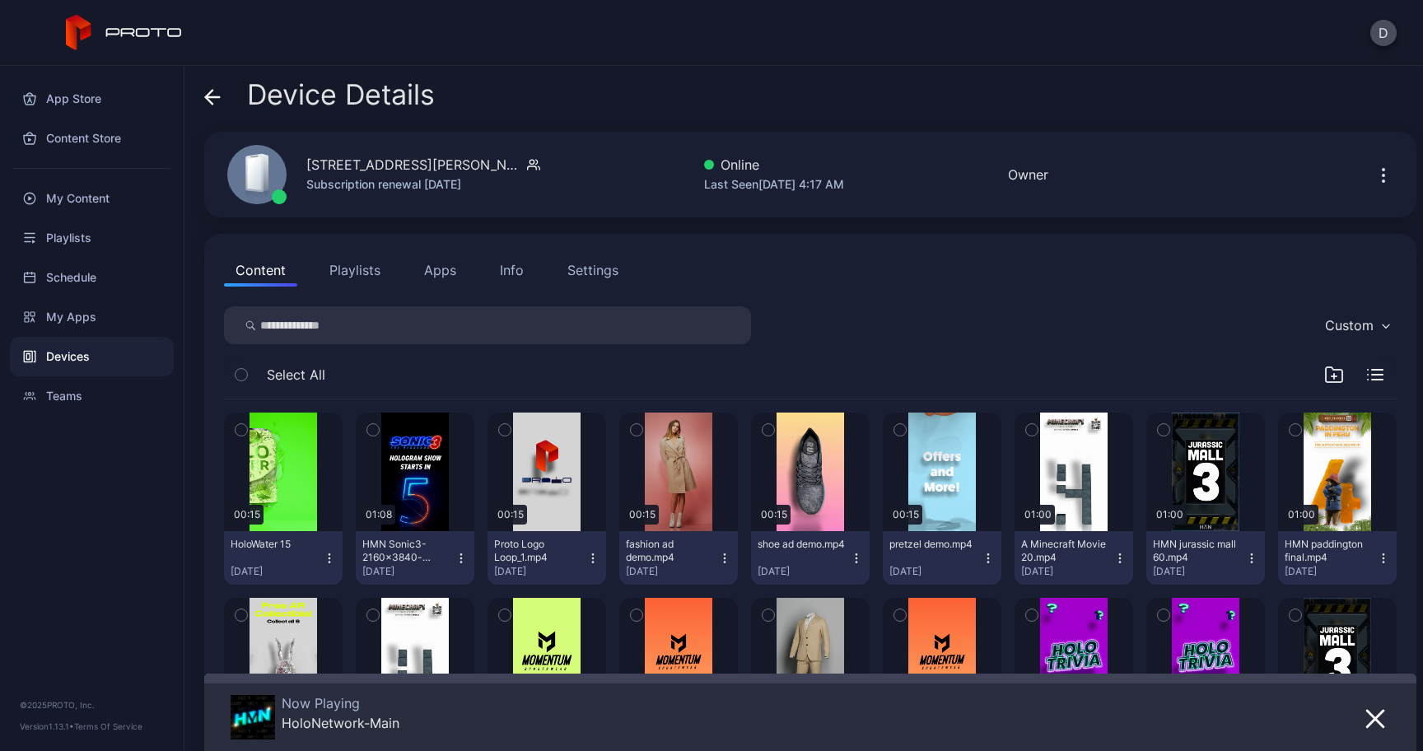
click at [528, 281] on button "Info" at bounding box center [511, 270] width 47 height 33
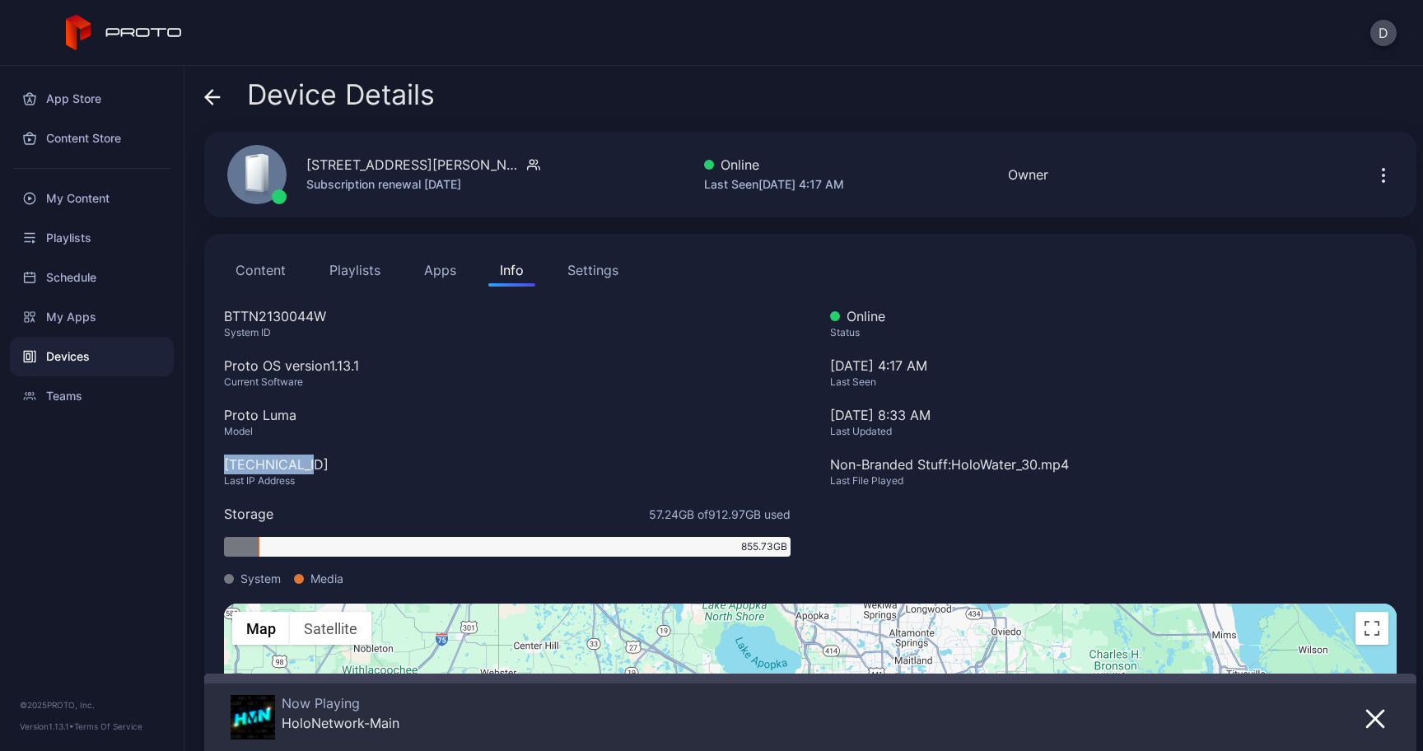
drag, startPoint x: 322, startPoint y: 452, endPoint x: 309, endPoint y: 465, distance: 18.1
click at [309, 465] on div "BTTN2130044W System ID Proto OS version 1.13.1 Current Software Proto Luma Mode…" at bounding box center [507, 454] width 567 height 297
copy div "107.123.33.8"
click at [212, 96] on icon at bounding box center [212, 97] width 16 height 16
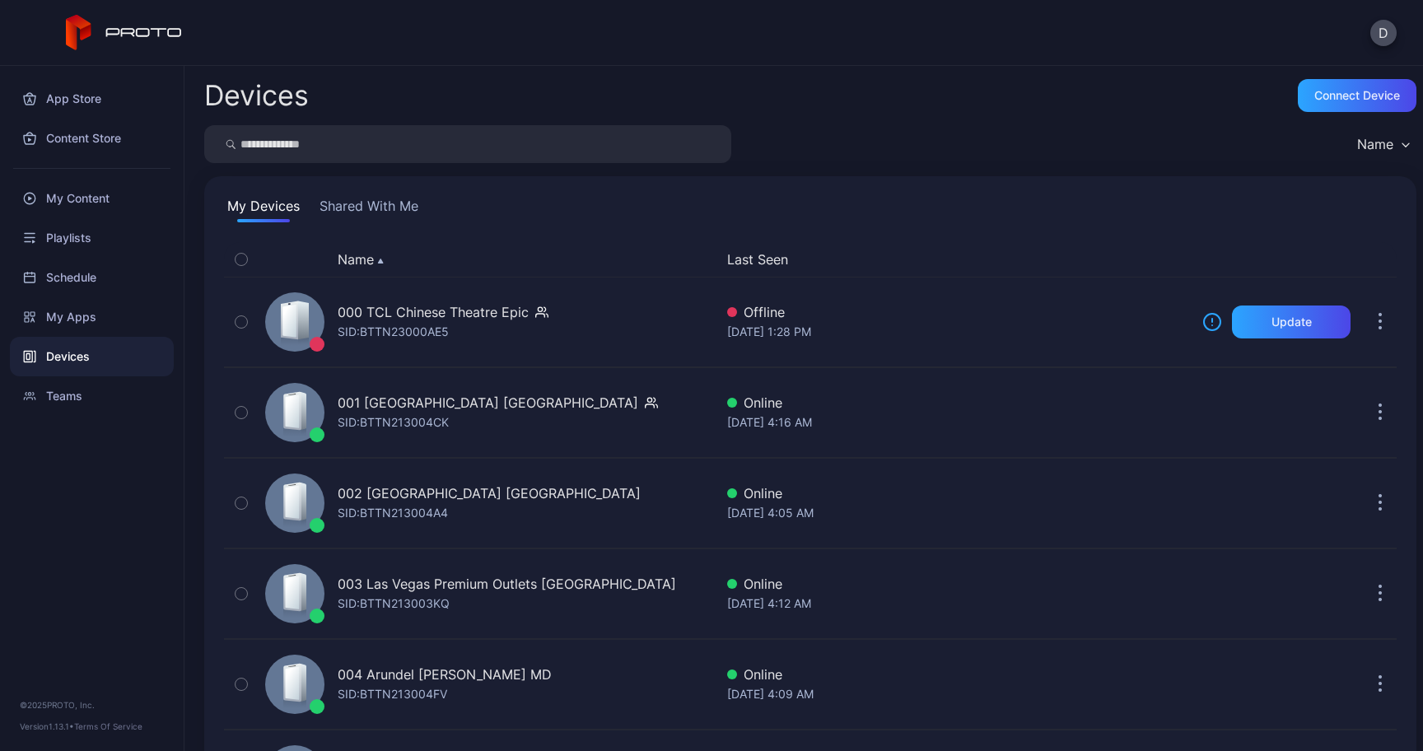
scroll to position [2456, 0]
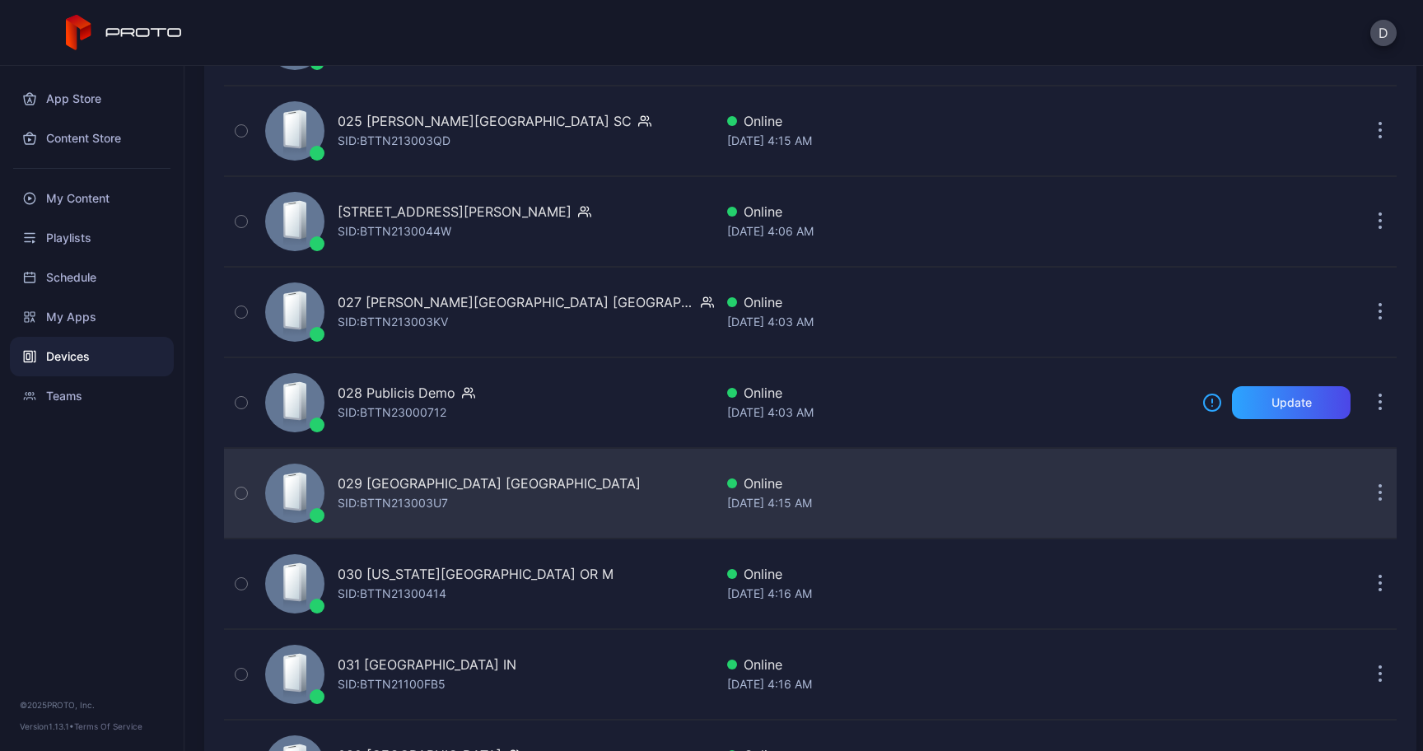
click at [409, 493] on div "029 [GEOGRAPHIC_DATA] [GEOGRAPHIC_DATA]" at bounding box center [489, 484] width 303 height 20
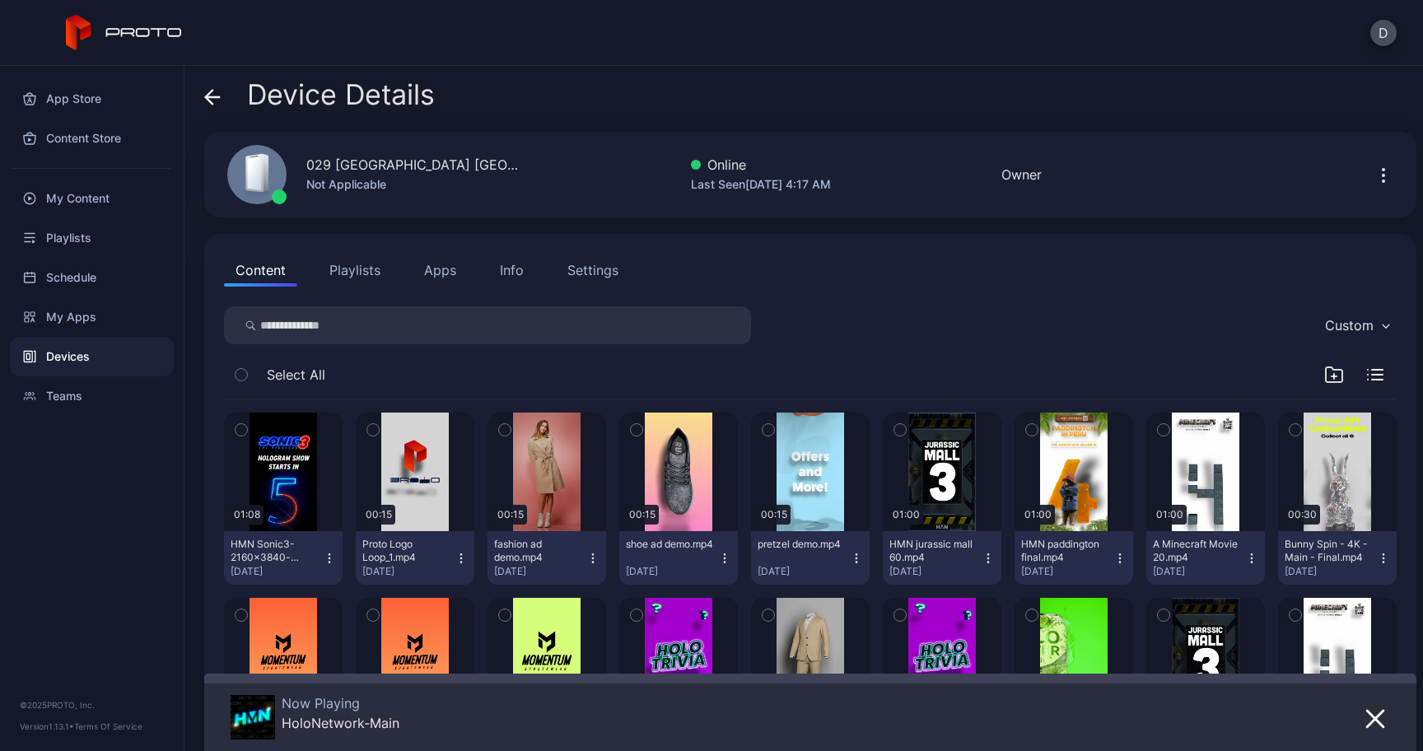
click at [508, 271] on div "Info" at bounding box center [512, 270] width 24 height 20
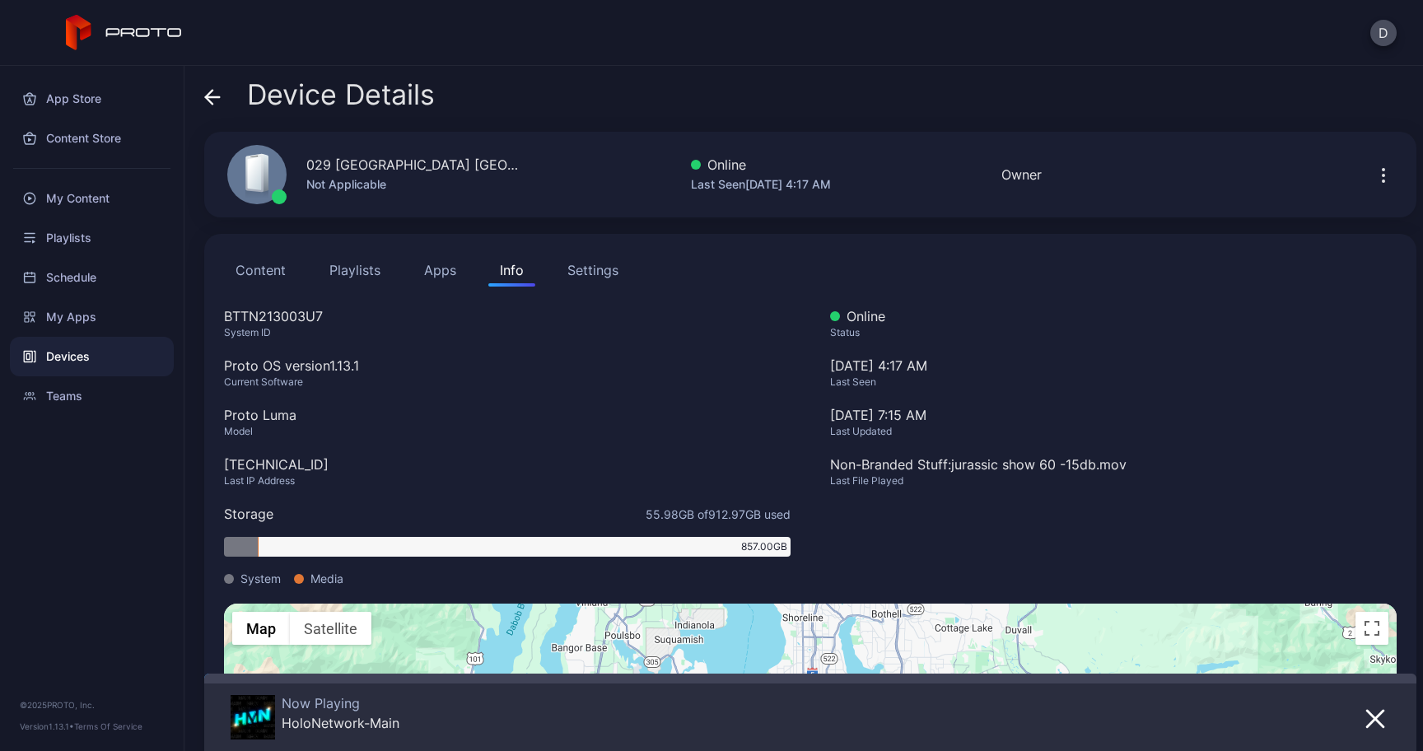
drag, startPoint x: 353, startPoint y: 463, endPoint x: 221, endPoint y: 467, distance: 132.7
click at [221, 467] on div "Content Playlists Apps Info Settings BTTN213003U7 System ID Proto OS version 1.…" at bounding box center [810, 576] width 1212 height 684
copy div "166.198.252.105"
click at [204, 97] on icon at bounding box center [212, 97] width 16 height 16
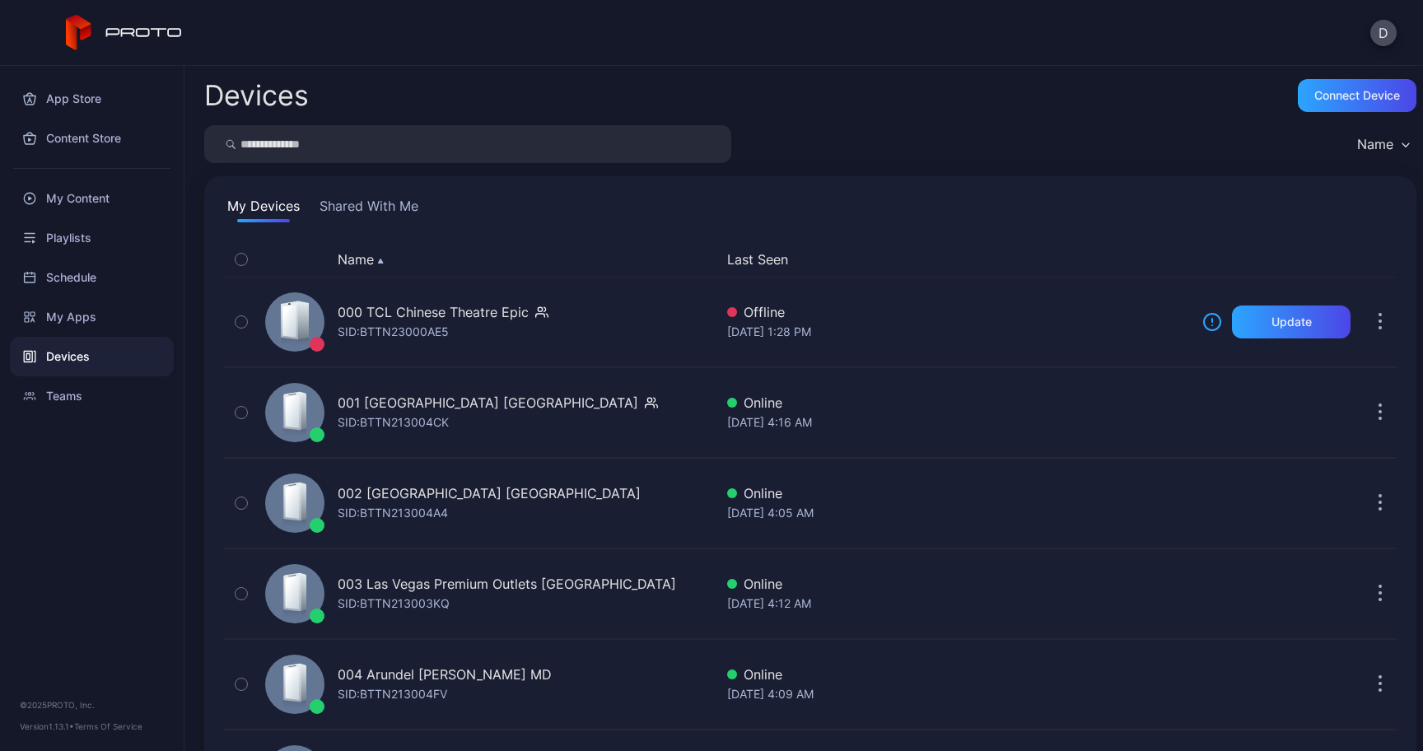
scroll to position [2456, 0]
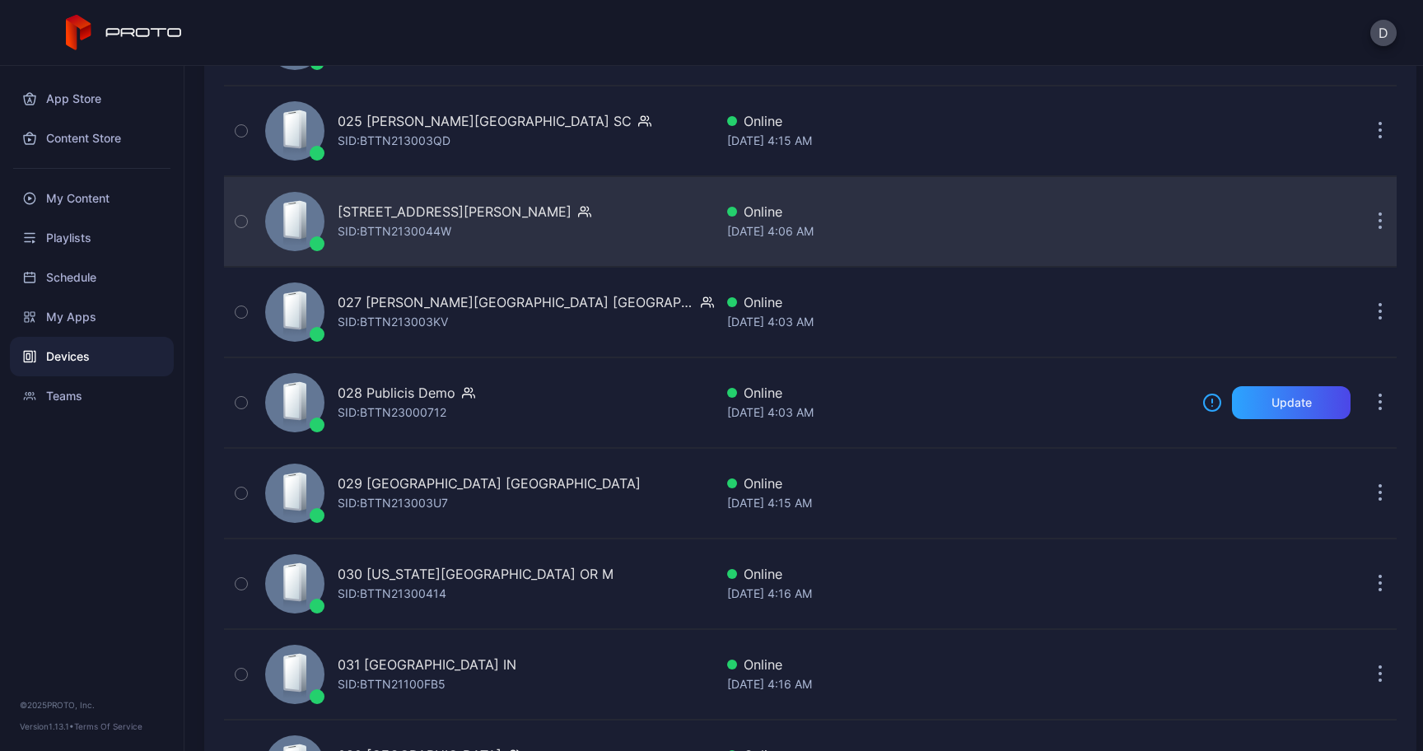
click at [342, 213] on div "[STREET_ADDRESS][PERSON_NAME]" at bounding box center [455, 212] width 234 height 20
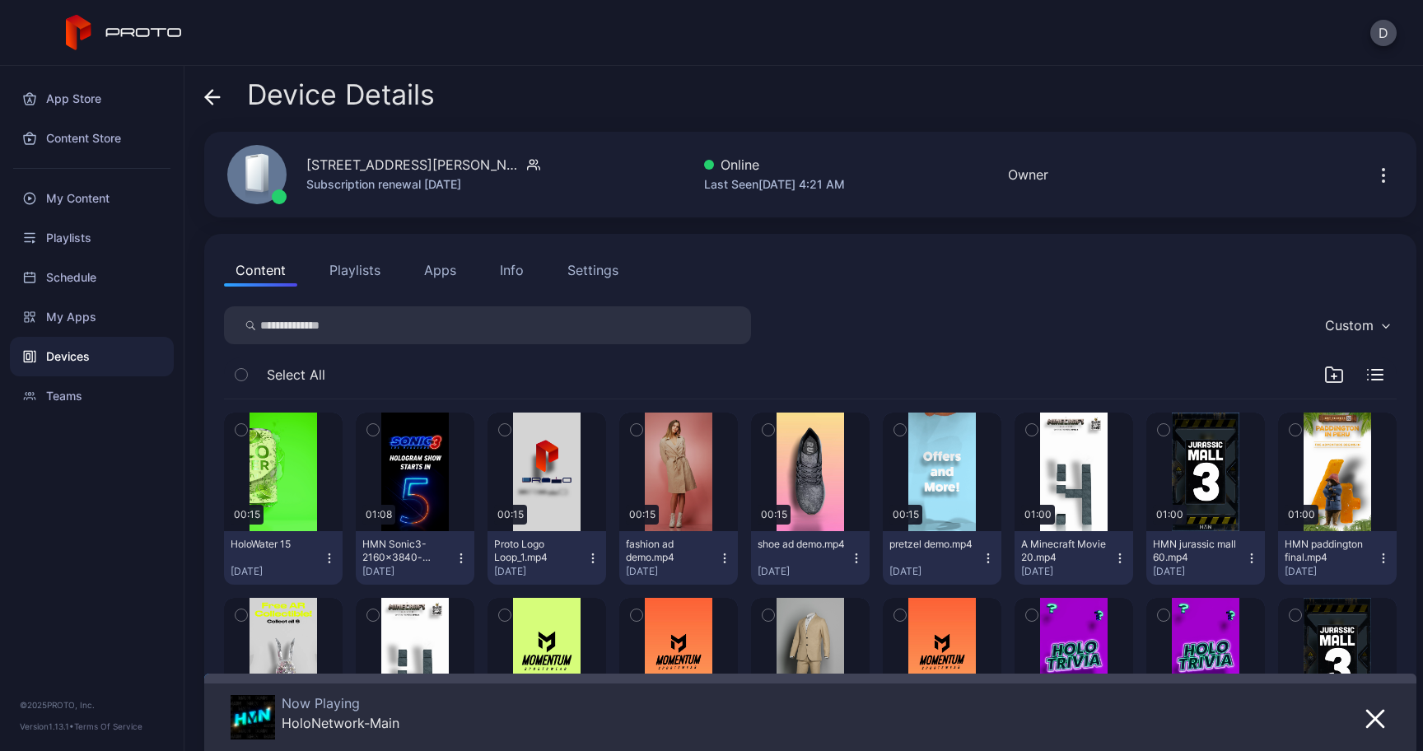
click at [506, 270] on div "Info" at bounding box center [512, 270] width 24 height 20
